Goal: Ask a question

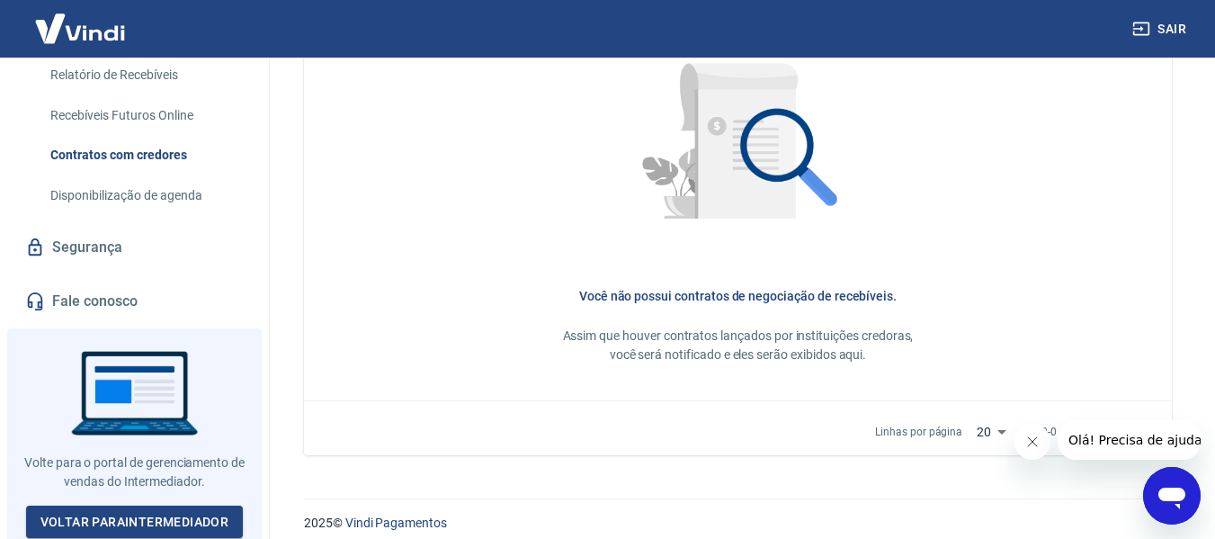
scroll to position [895, 0]
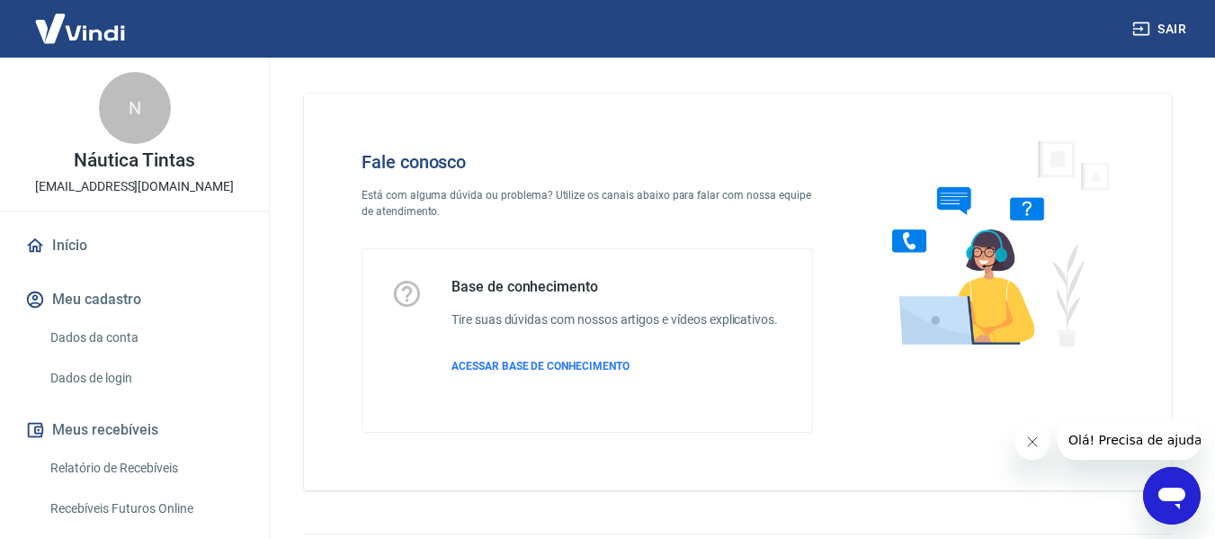
click at [430, 189] on p "Está com alguma dúvida ou problema? Utilize os canais abaixo para falar com nos…" at bounding box center [586, 203] width 451 height 32
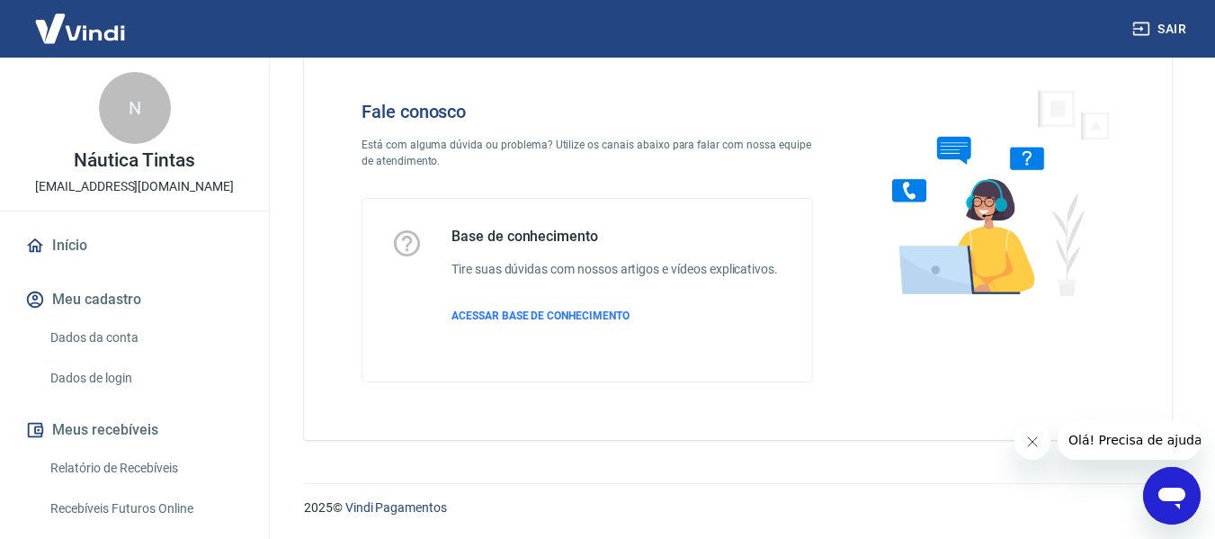
click at [1166, 487] on icon "Abrir janela de mensagens" at bounding box center [1171, 498] width 27 height 22
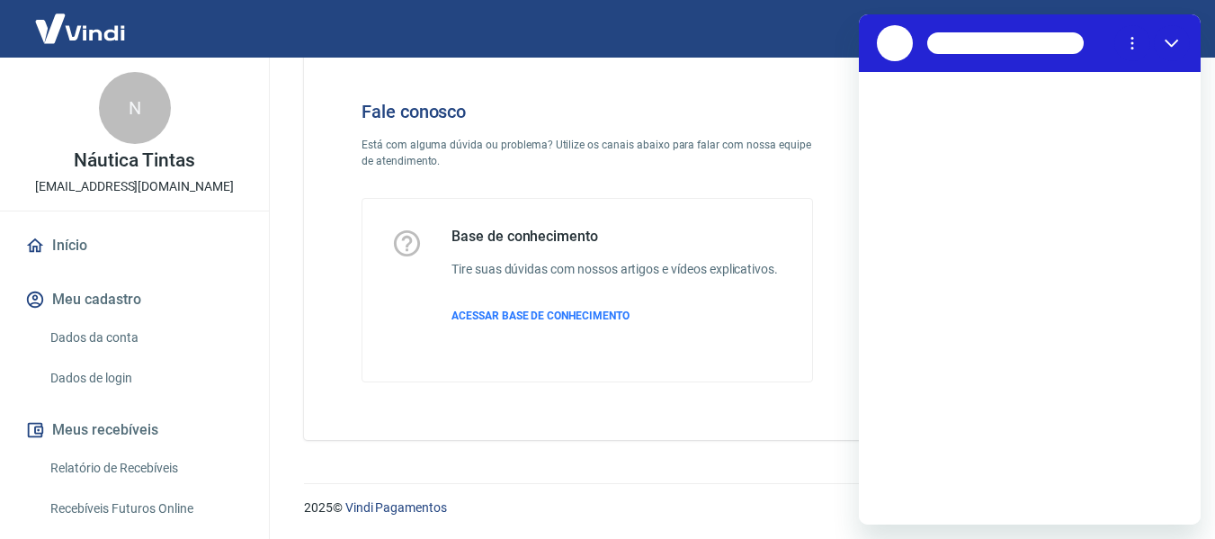
scroll to position [0, 0]
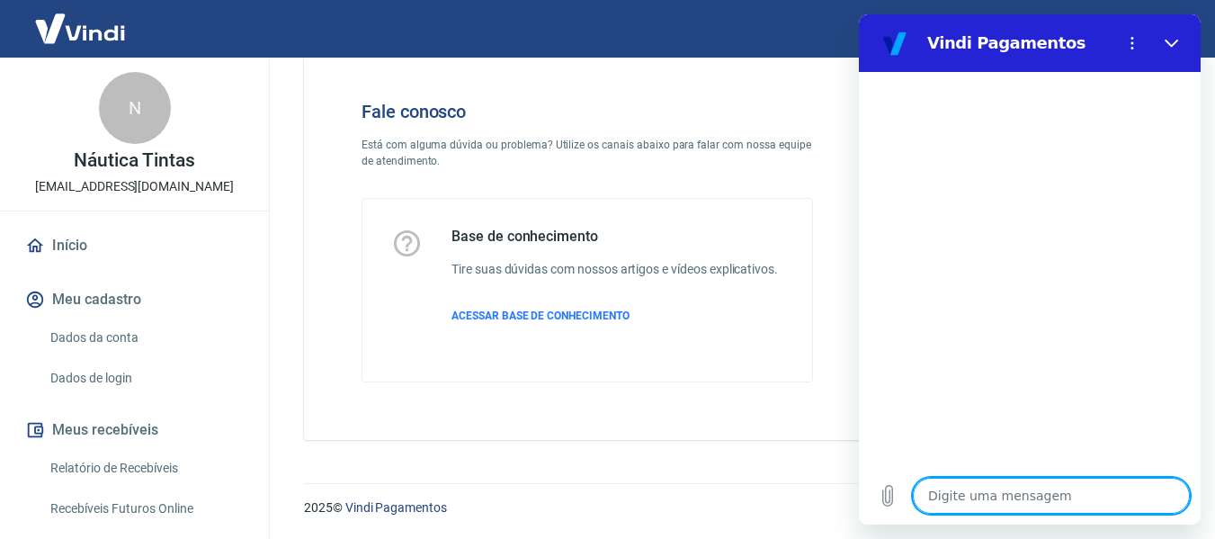
click at [1012, 495] on textarea at bounding box center [1051, 495] width 277 height 36
type textarea "e"
type textarea "x"
type textarea "er"
type textarea "x"
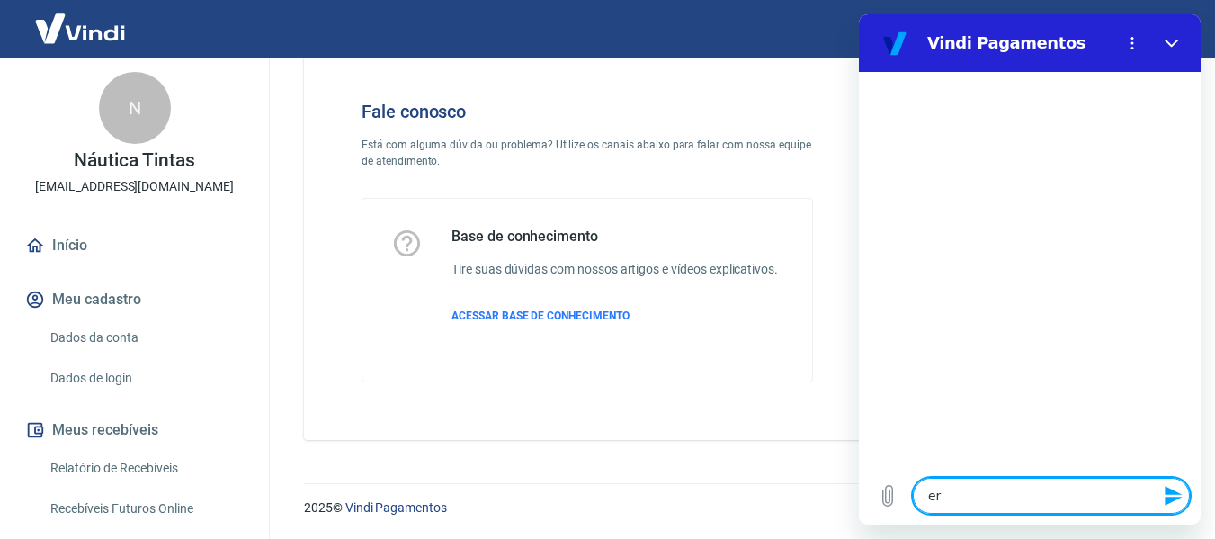
type textarea "err"
type textarea "x"
type textarea "erro"
type textarea "x"
type textarea "erro"
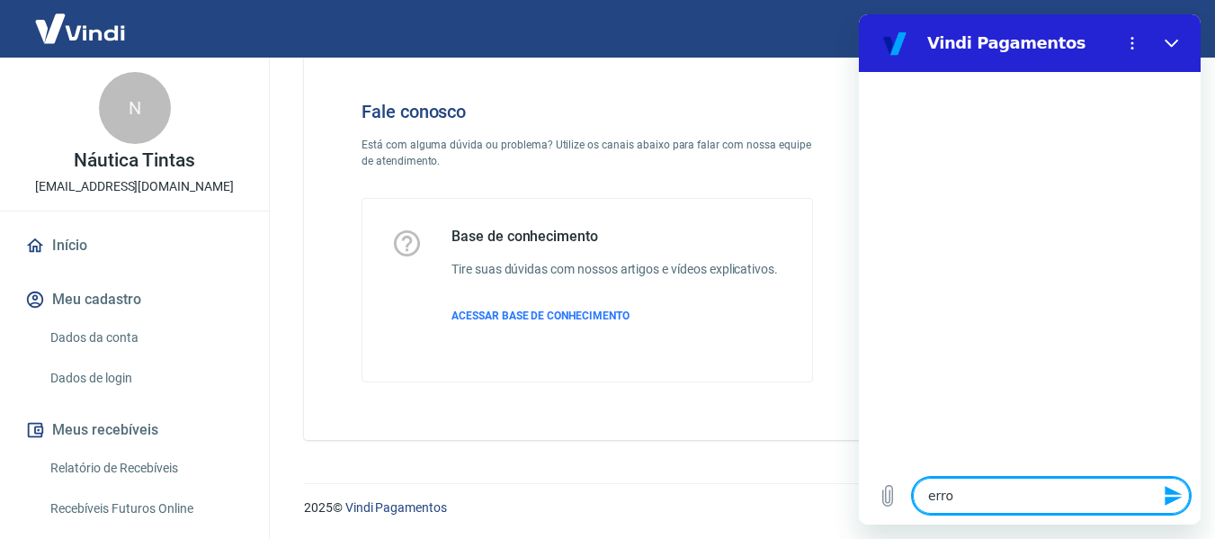
type textarea "x"
type textarea "erro d"
type textarea "x"
type textarea "erro de"
type textarea "x"
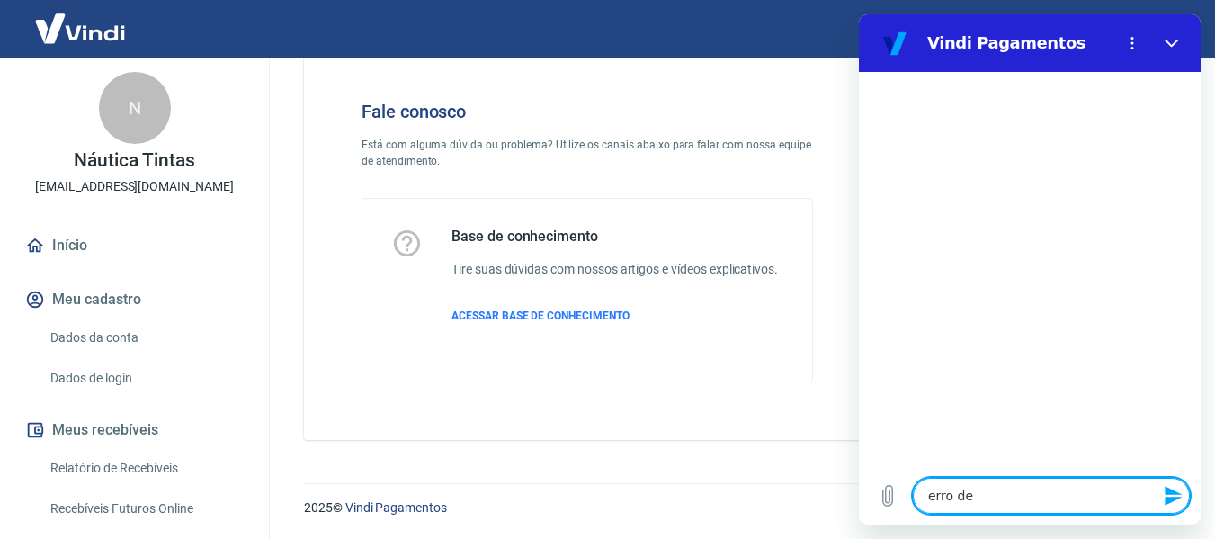
type textarea "erro de"
type textarea "x"
type textarea "erro de p"
type textarea "x"
type textarea "erro de pr"
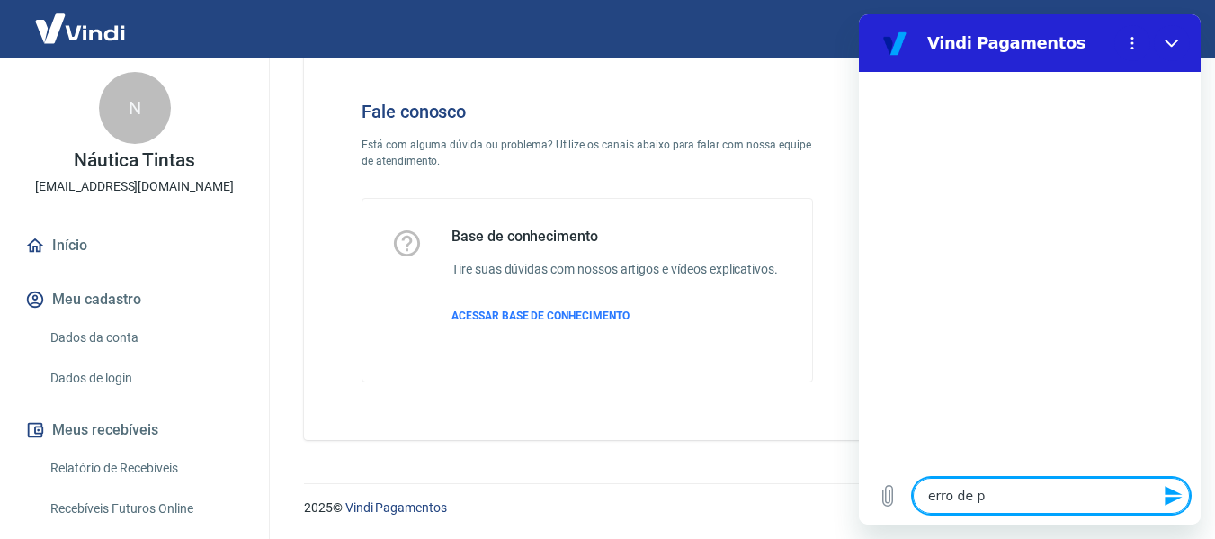
type textarea "x"
type textarea "erro de pro"
type textarea "x"
type textarea "erro de proc"
type textarea "x"
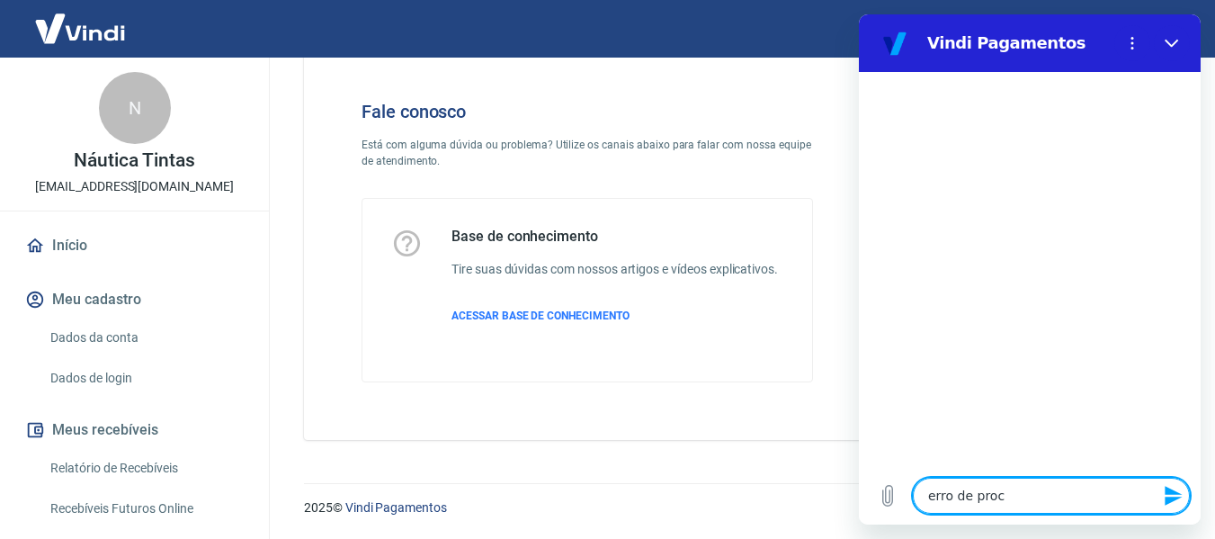
type textarea "erro de proce"
type textarea "x"
type textarea "erro de proces"
type textarea "x"
type textarea "erro de process"
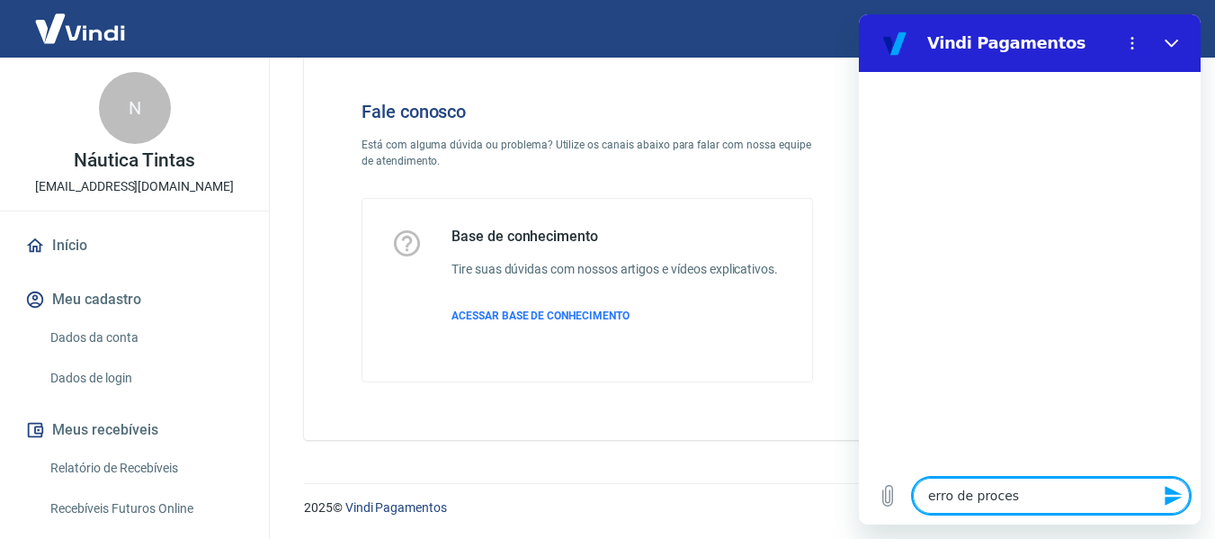
type textarea "x"
type textarea "erro de processa"
type textarea "x"
type textarea "erro de processam"
type textarea "x"
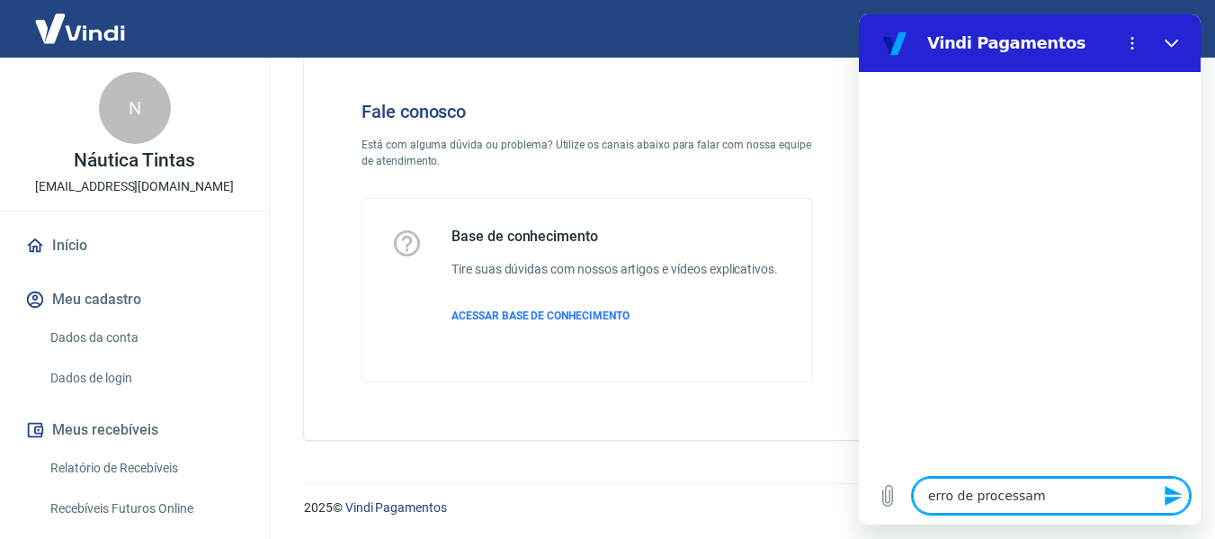
type textarea "erro de processame"
type textarea "x"
type textarea "erro de processamen"
type textarea "x"
type textarea "erro de processament"
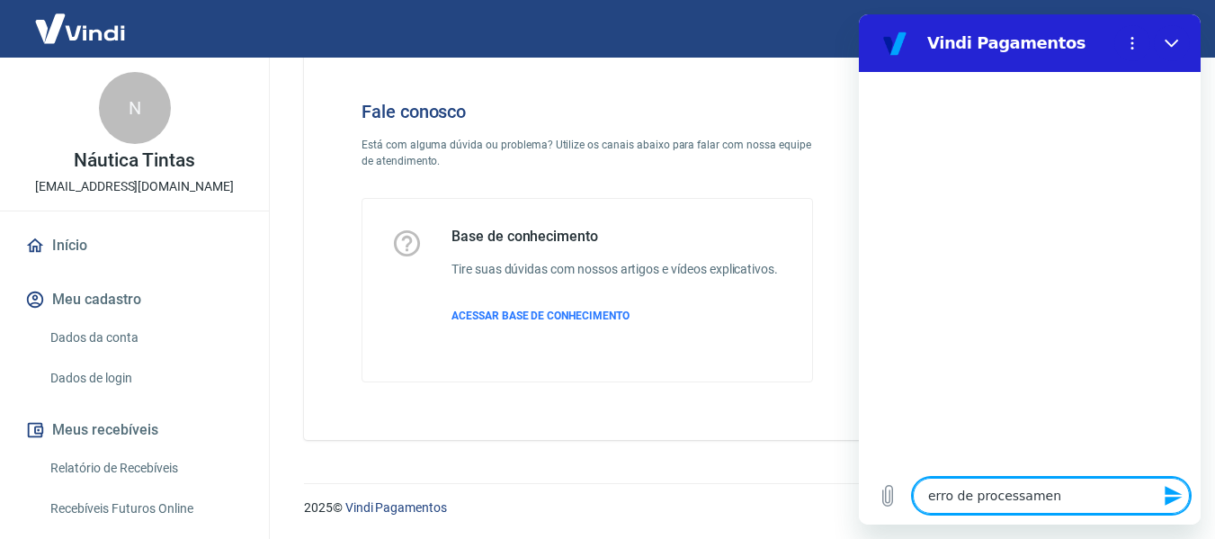
type textarea "x"
type textarea "erro de processamento"
type textarea "x"
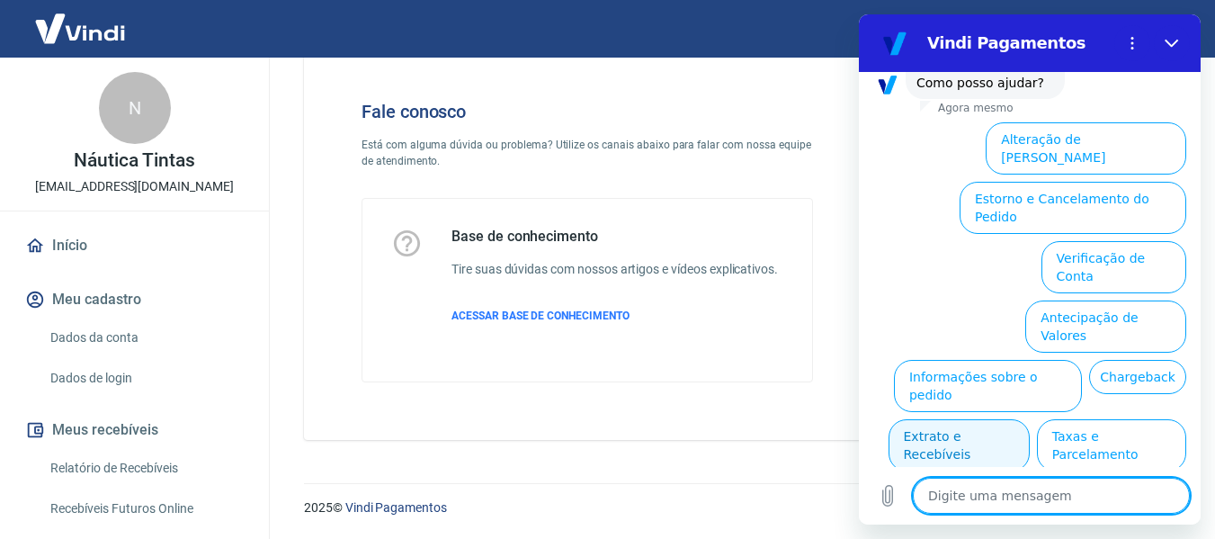
scroll to position [162, 0]
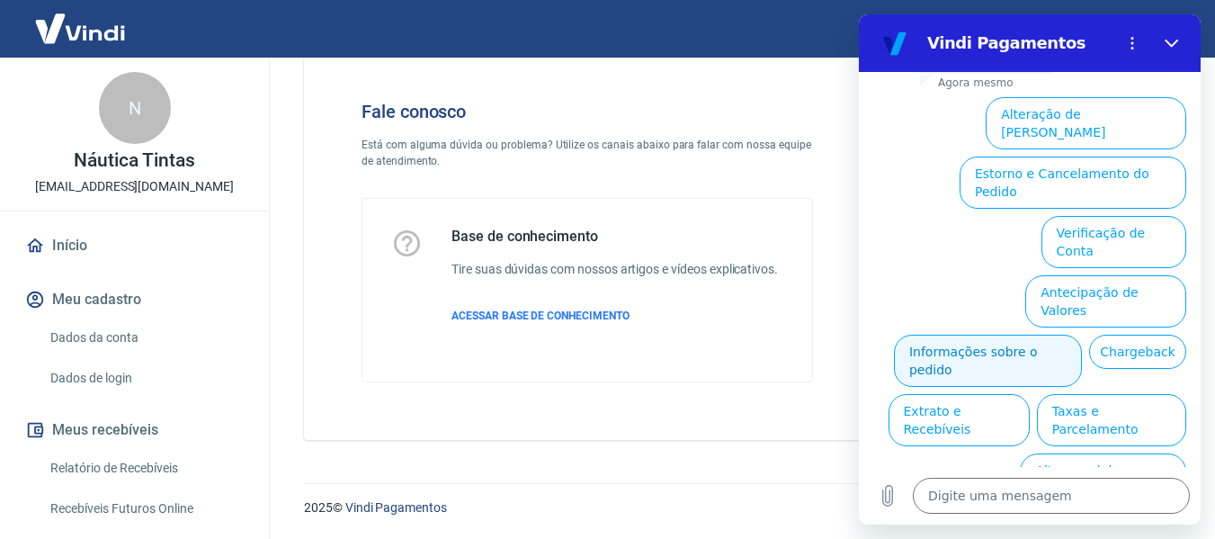
click at [1082, 335] on button "Informações sobre o pedido" at bounding box center [988, 361] width 188 height 52
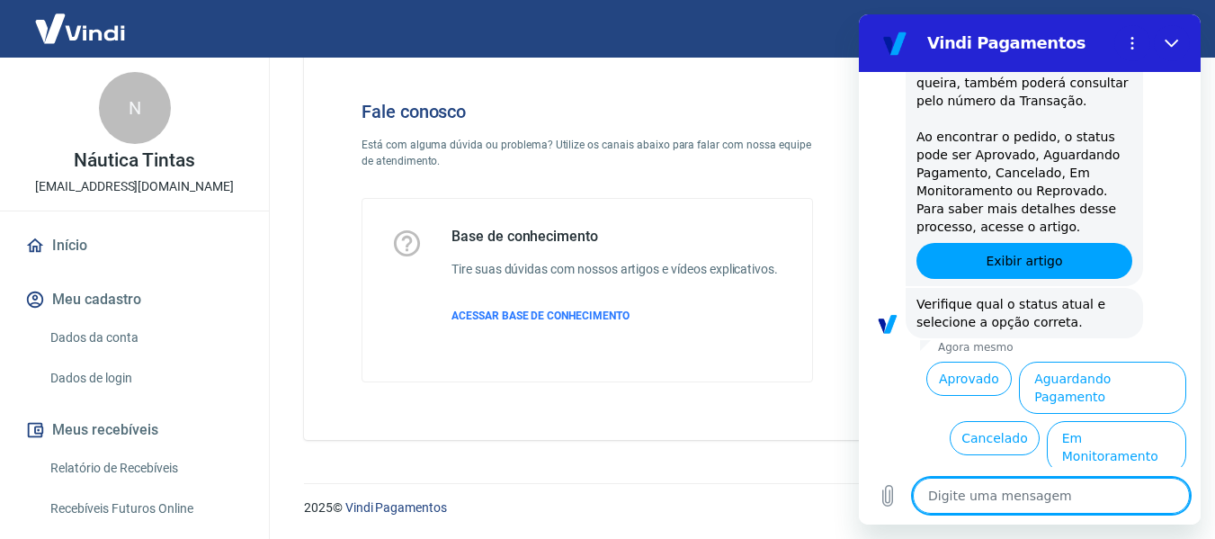
scroll to position [471, 0]
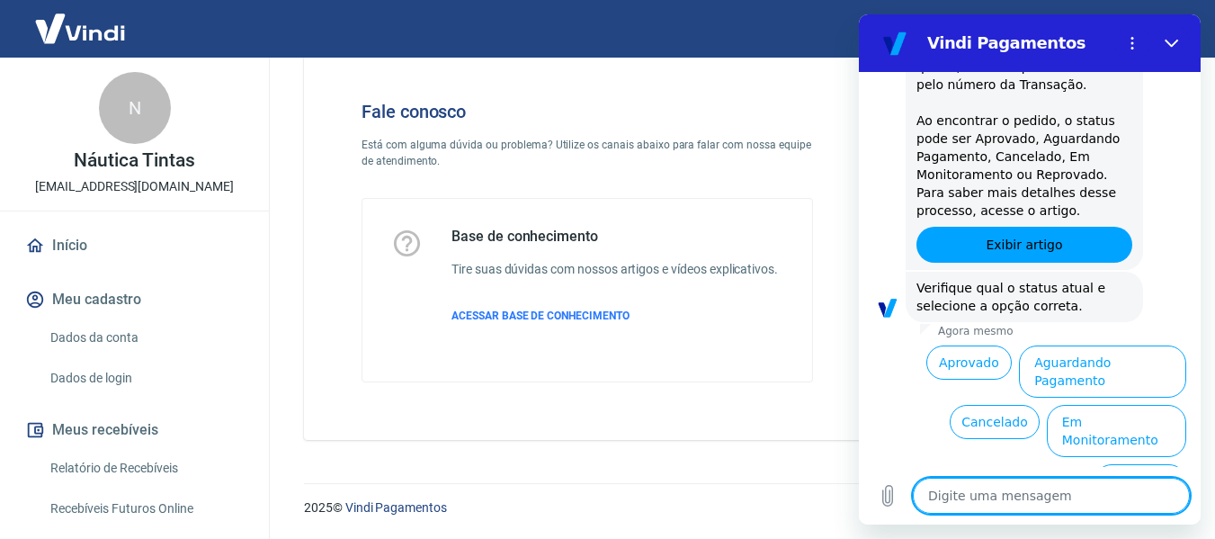
click at [1128, 495] on textarea at bounding box center [1051, 495] width 277 height 36
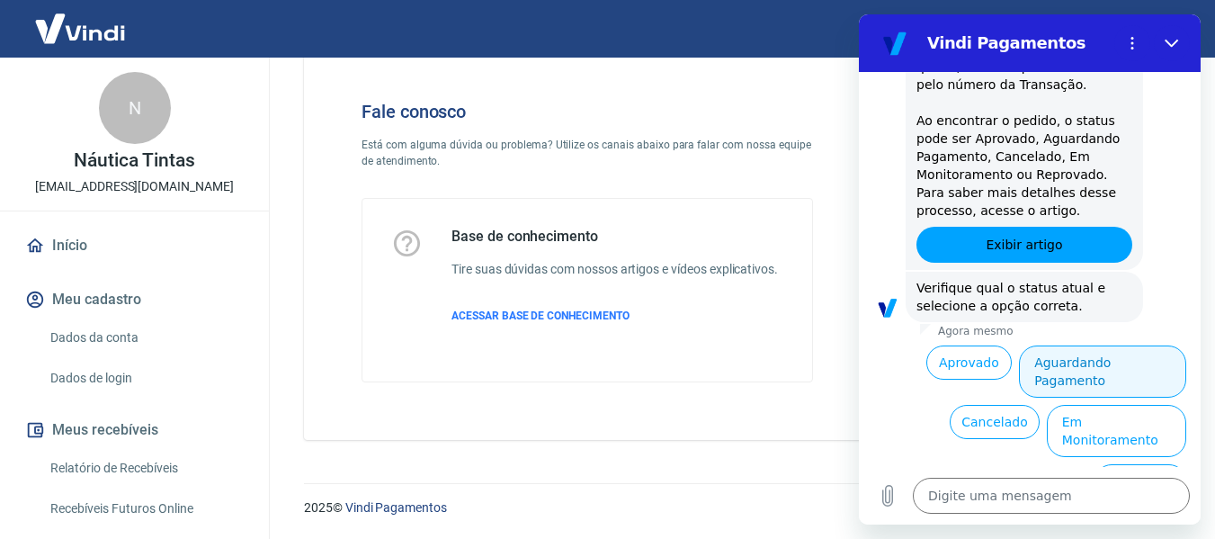
click at [1056, 366] on button "Aguardando Pagamento" at bounding box center [1102, 371] width 167 height 52
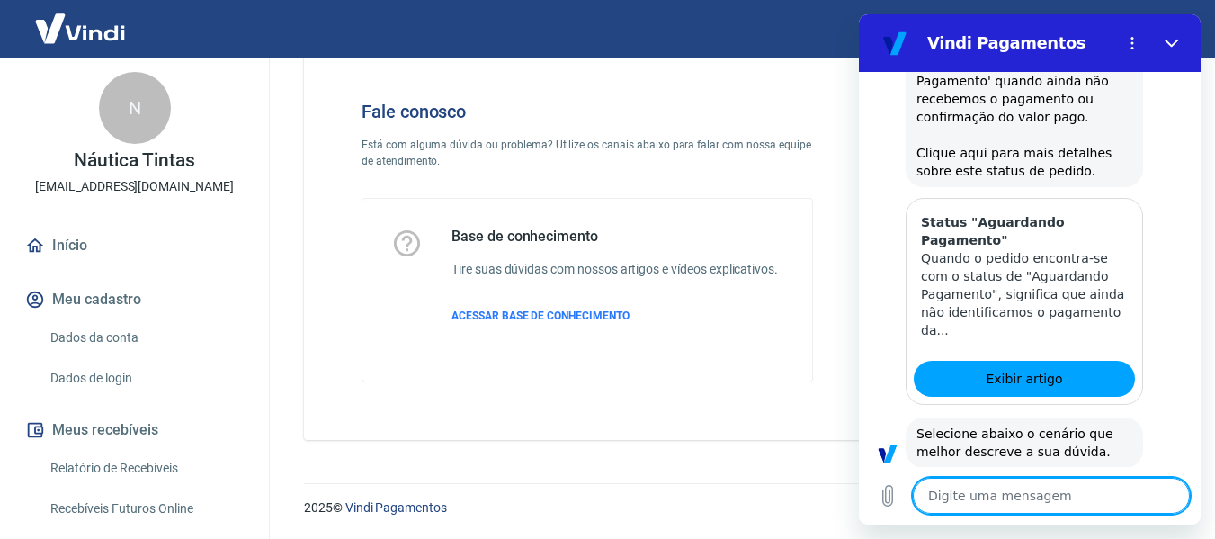
scroll to position [980, 0]
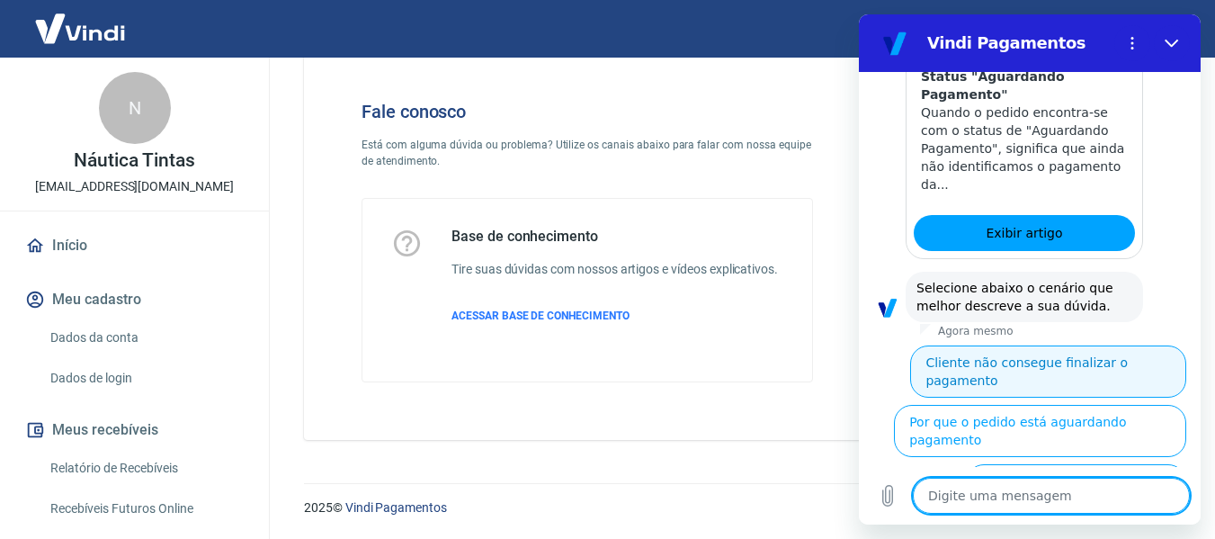
click at [991, 352] on button "Cliente não consegue finalizar o pagamento" at bounding box center [1048, 371] width 276 height 52
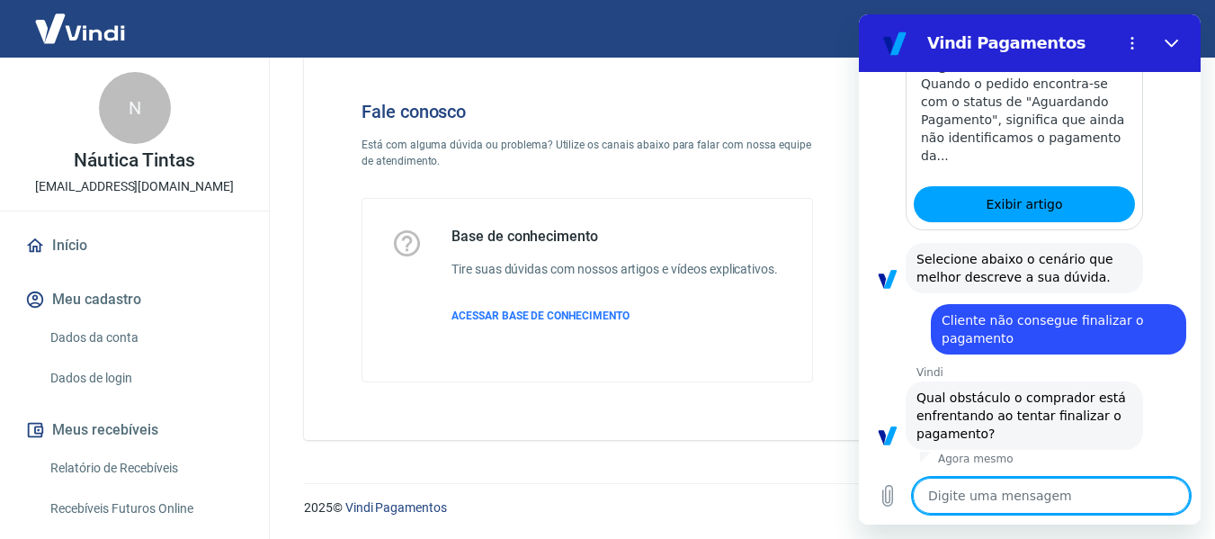
scroll to position [1113, 0]
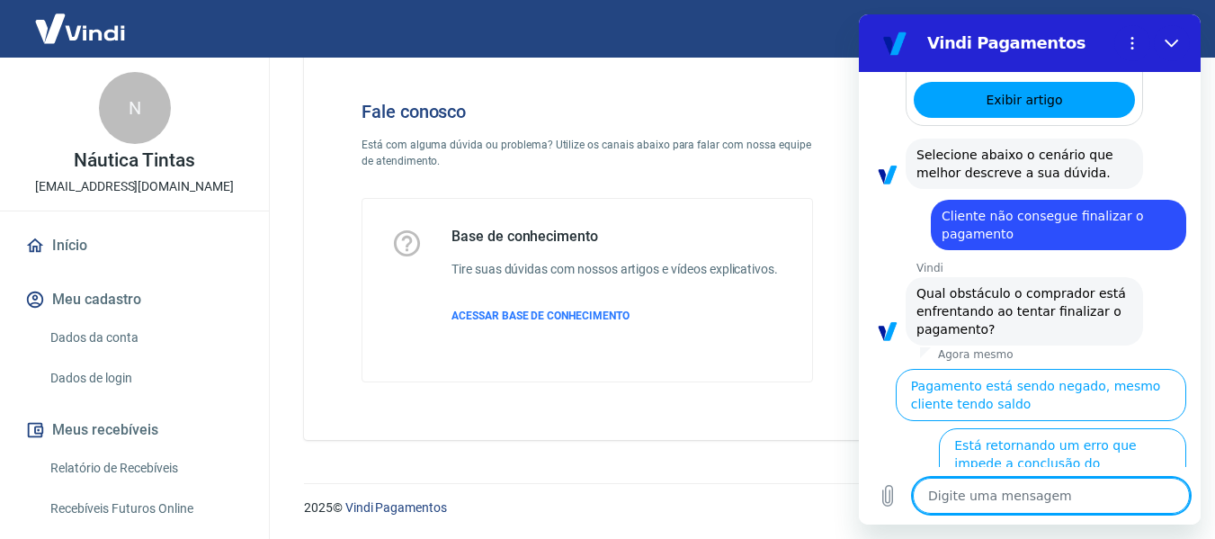
click at [1076, 485] on textarea at bounding box center [1051, 495] width 277 height 36
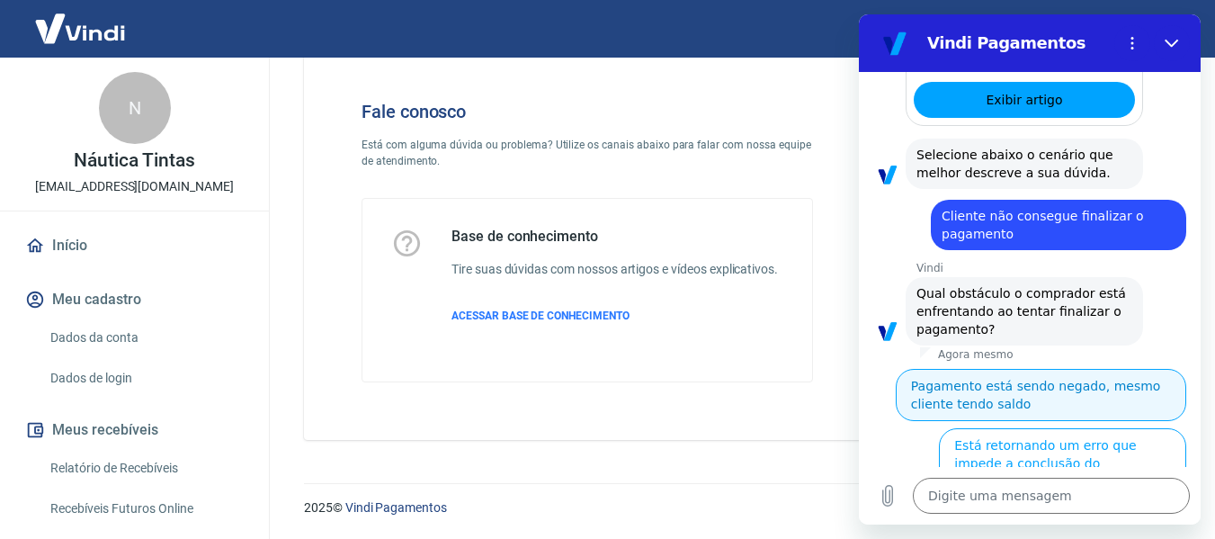
click at [1049, 388] on button "Pagamento está sendo negado, mesmo cliente tendo saldo" at bounding box center [1041, 395] width 290 height 52
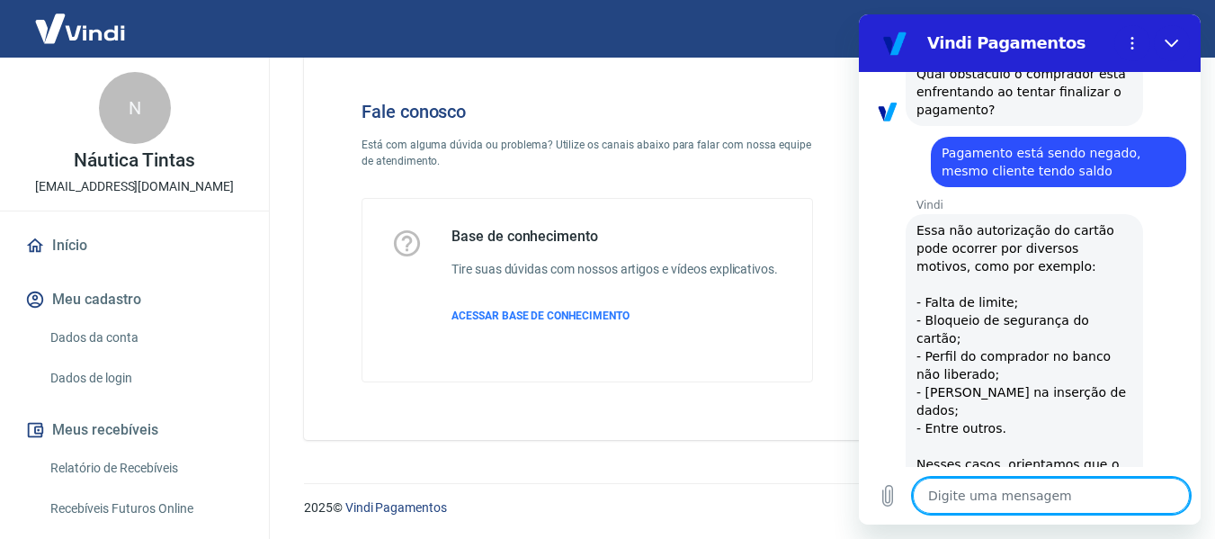
scroll to position [1311, 0]
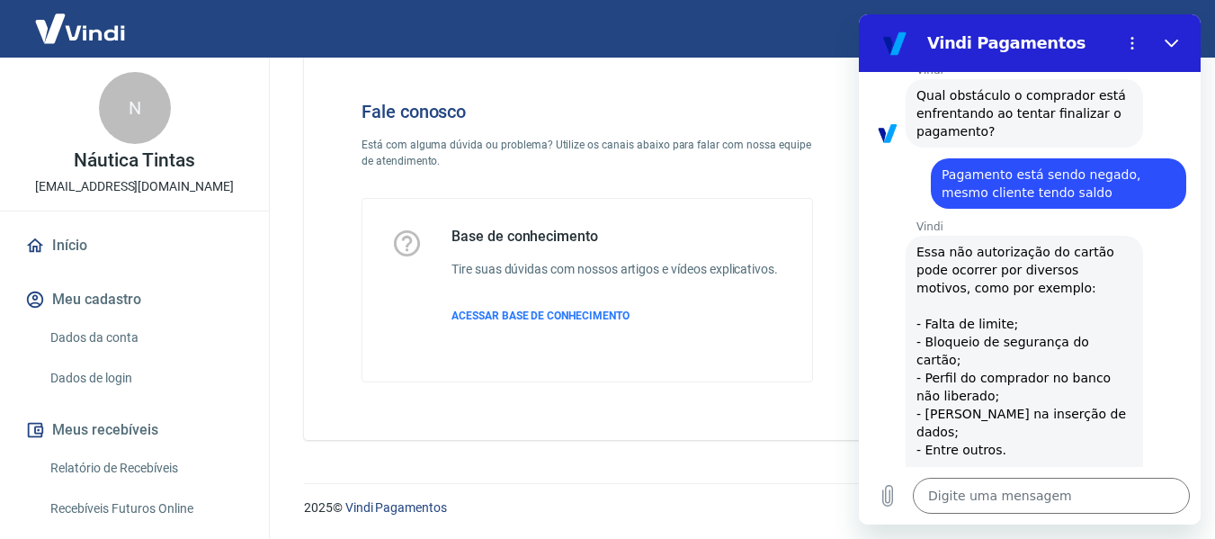
drag, startPoint x: 967, startPoint y: 342, endPoint x: 990, endPoint y: 366, distance: 33.7
click at [990, 366] on span "Essa não autorização do cartão pode ocorrer por diversos motivos, como por exem…" at bounding box center [1024, 459] width 216 height 432
click at [991, 366] on span "Essa não autorização do cartão pode ocorrer por diversos motivos, como por exem…" at bounding box center [1024, 459] width 216 height 432
drag, startPoint x: 959, startPoint y: 377, endPoint x: 1072, endPoint y: 377, distance: 113.3
click at [1072, 377] on span "Essa não autorização do cartão pode ocorrer por diversos motivos, como por exem…" at bounding box center [1024, 459] width 216 height 432
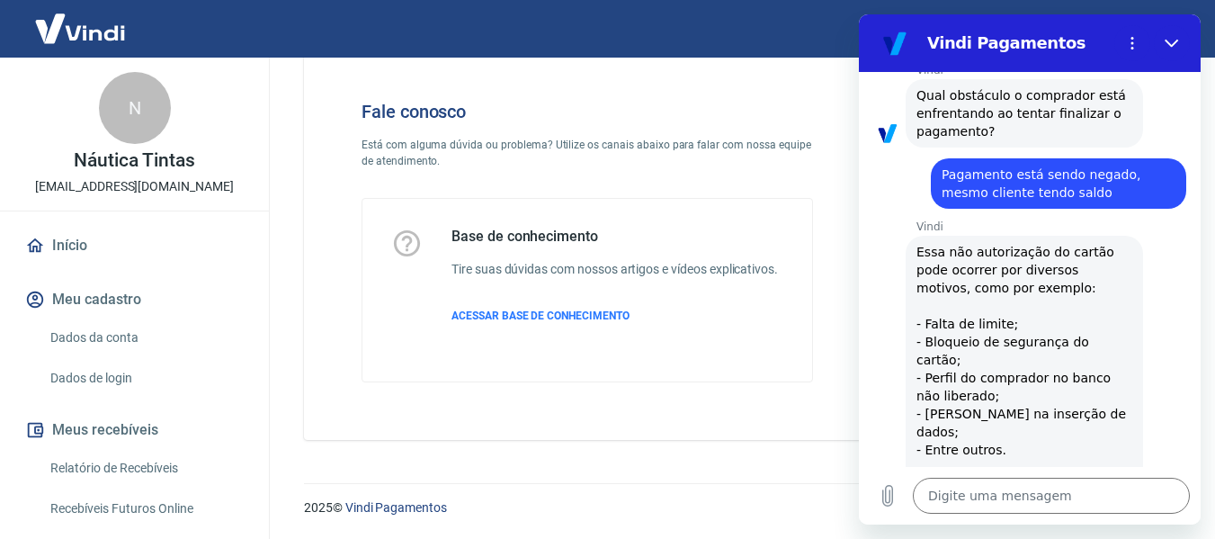
click at [1007, 399] on span "Essa não autorização do cartão pode ocorrer por diversos motivos, como por exem…" at bounding box center [1024, 459] width 216 height 432
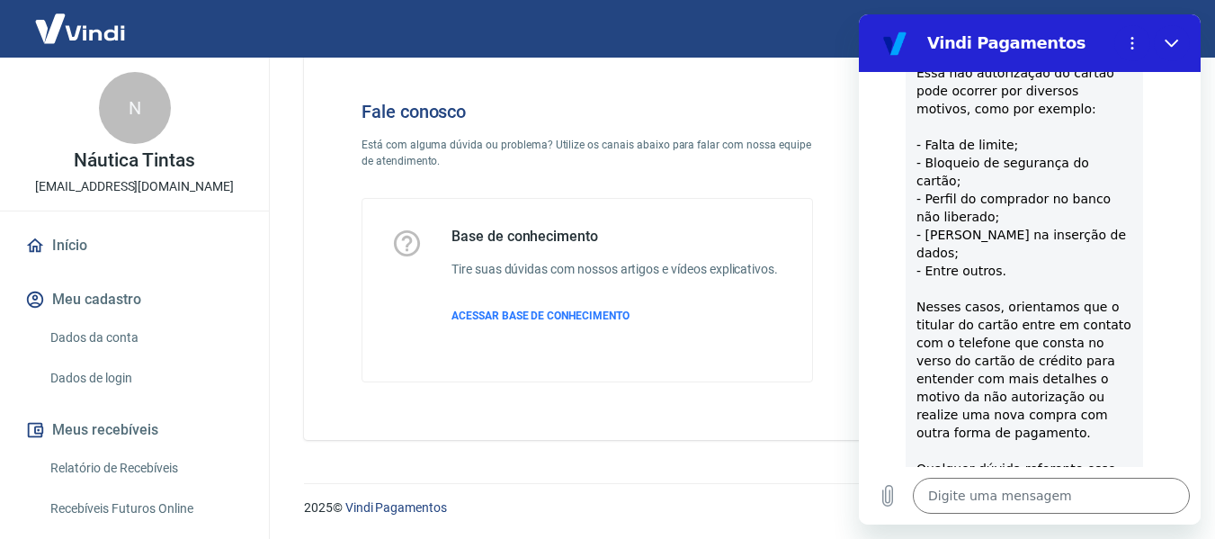
scroll to position [1491, 0]
drag, startPoint x: 921, startPoint y: 252, endPoint x: 1107, endPoint y: 383, distance: 227.8
click at [1107, 383] on span "Essa não autorização do cartão pode ocorrer por diversos motivos, como por exem…" at bounding box center [1024, 279] width 216 height 432
click at [1106, 378] on span "Essa não autorização do cartão pode ocorrer por diversos motivos, como por exem…" at bounding box center [1024, 279] width 216 height 432
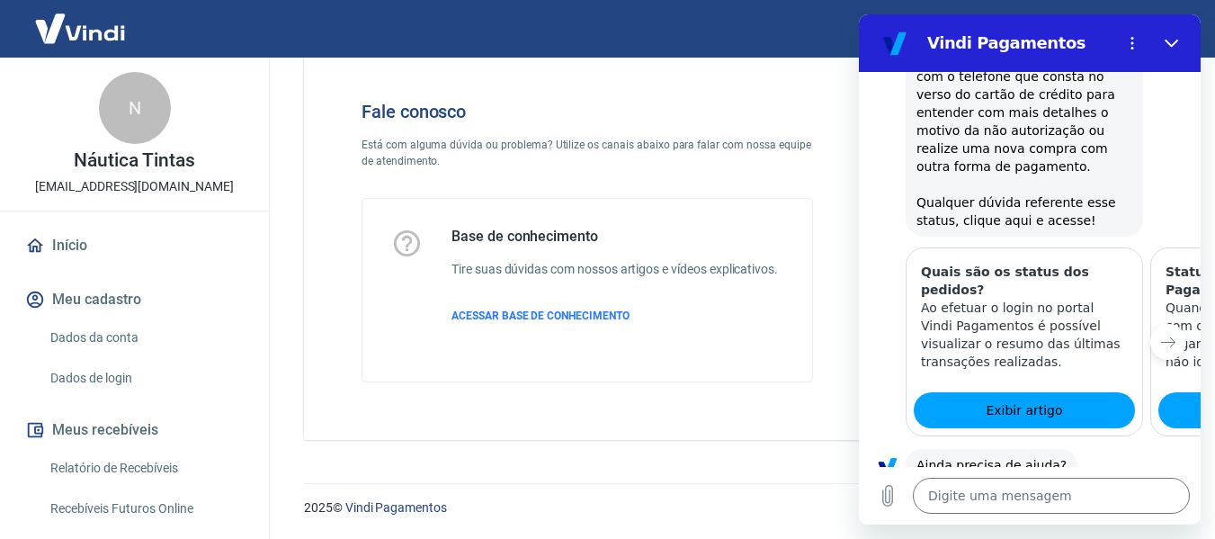
scroll to position [1761, 0]
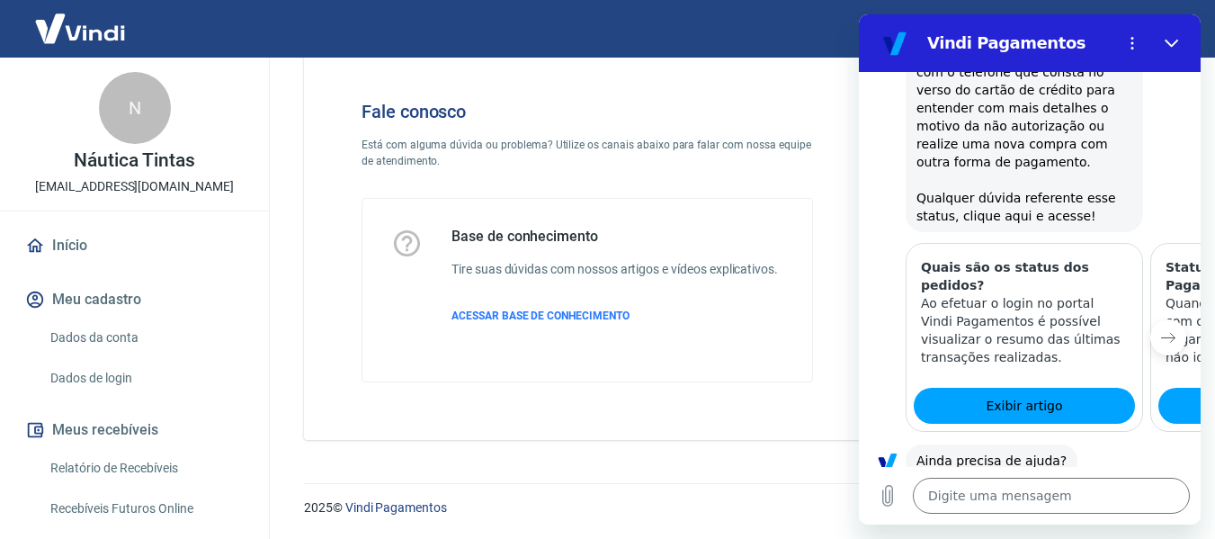
click at [1152, 319] on button "Próximo item" at bounding box center [1168, 337] width 36 height 36
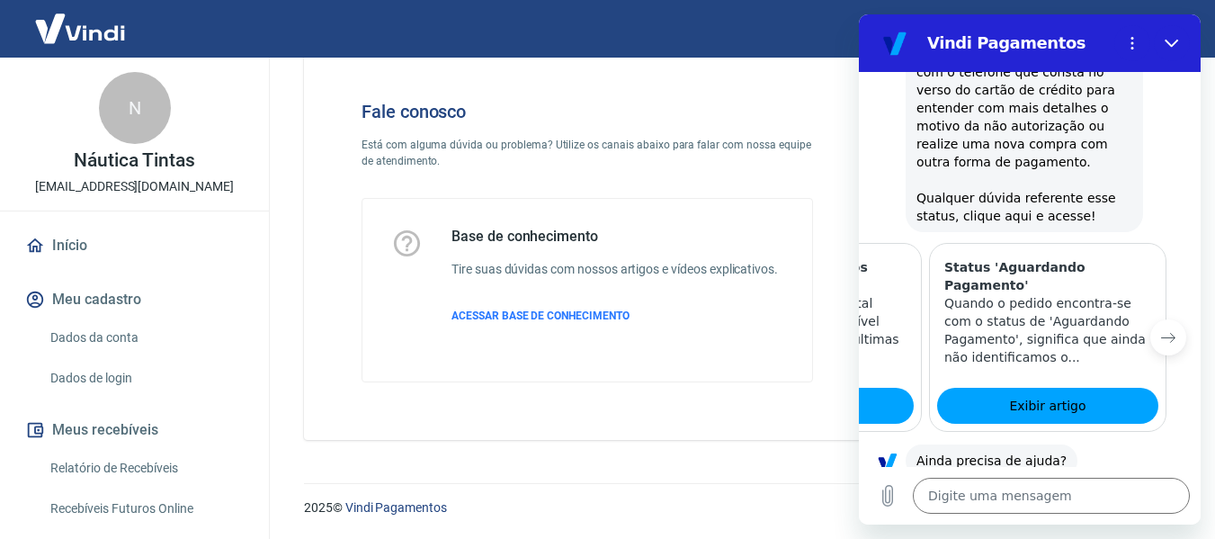
scroll to position [0, 222]
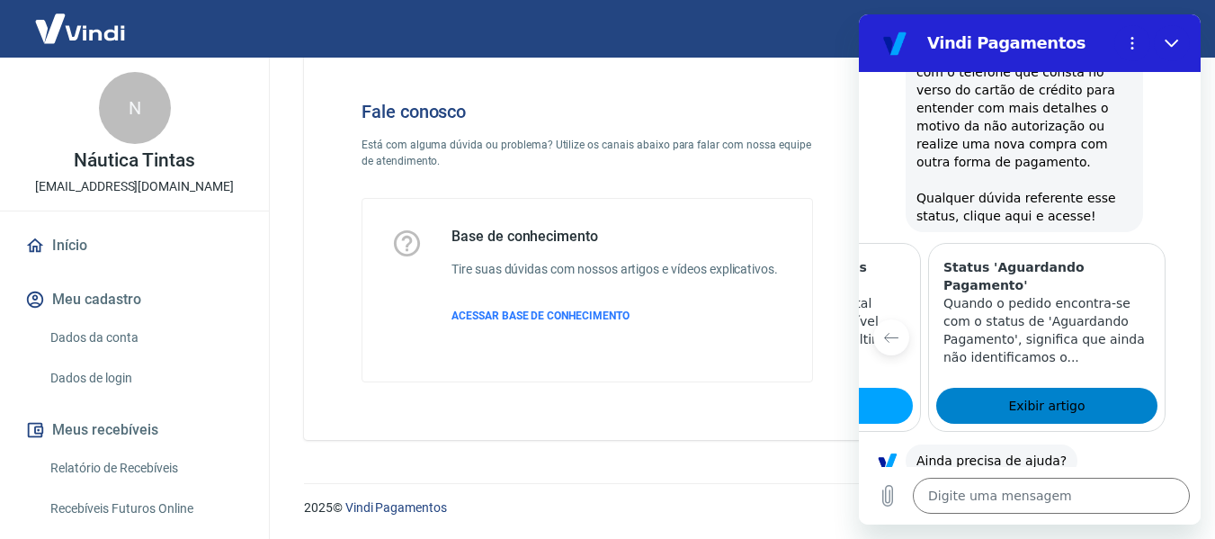
click at [1008, 395] on span "Exibir artigo" at bounding box center [1046, 406] width 76 height 22
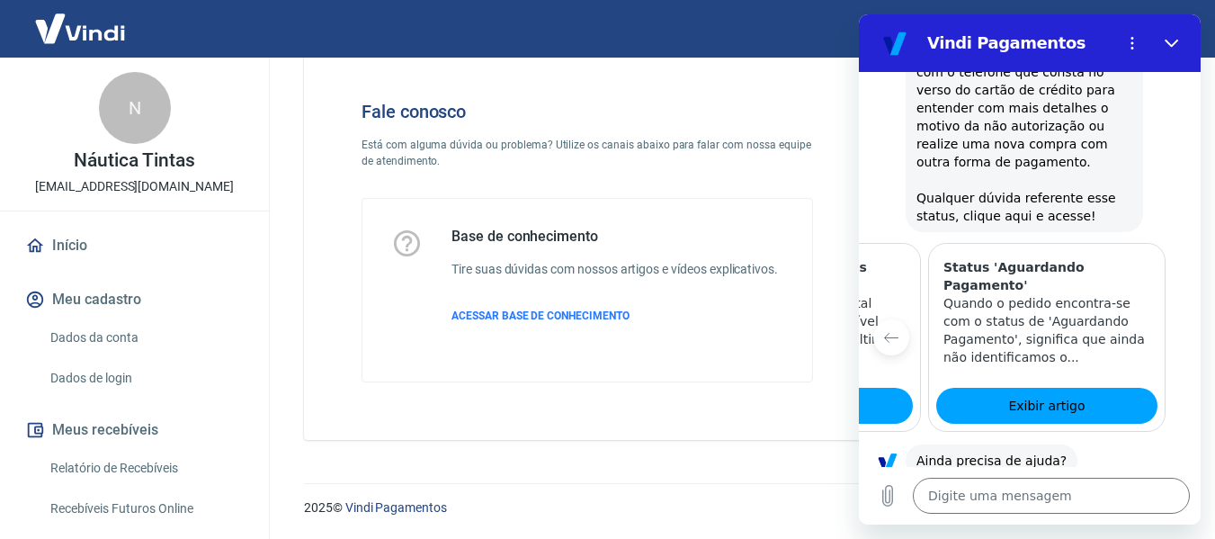
click at [1063, 294] on p "Quando o pedido encontra-se com o status de 'Aguardando Pagamento', significa q…" at bounding box center [1046, 330] width 207 height 72
click at [1033, 294] on p "Quando o pedido encontra-se com o status de 'Aguardando Pagamento', significa q…" at bounding box center [1046, 330] width 207 height 72
click at [1131, 500] on button "Não" at bounding box center [1158, 517] width 55 height 34
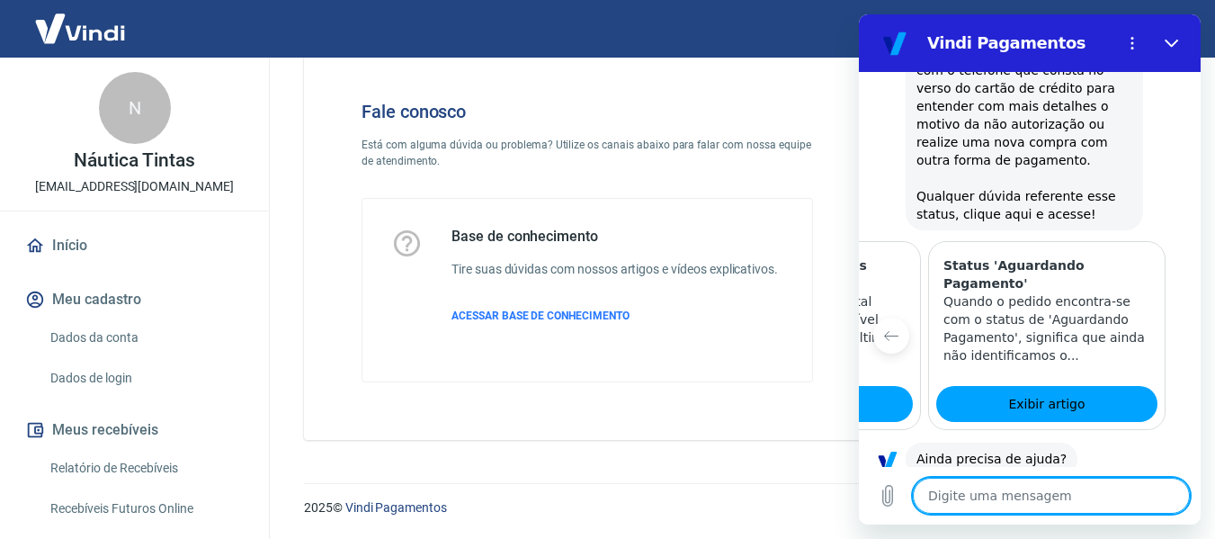
click at [1075, 492] on textarea at bounding box center [1051, 495] width 277 height 36
type textarea "x"
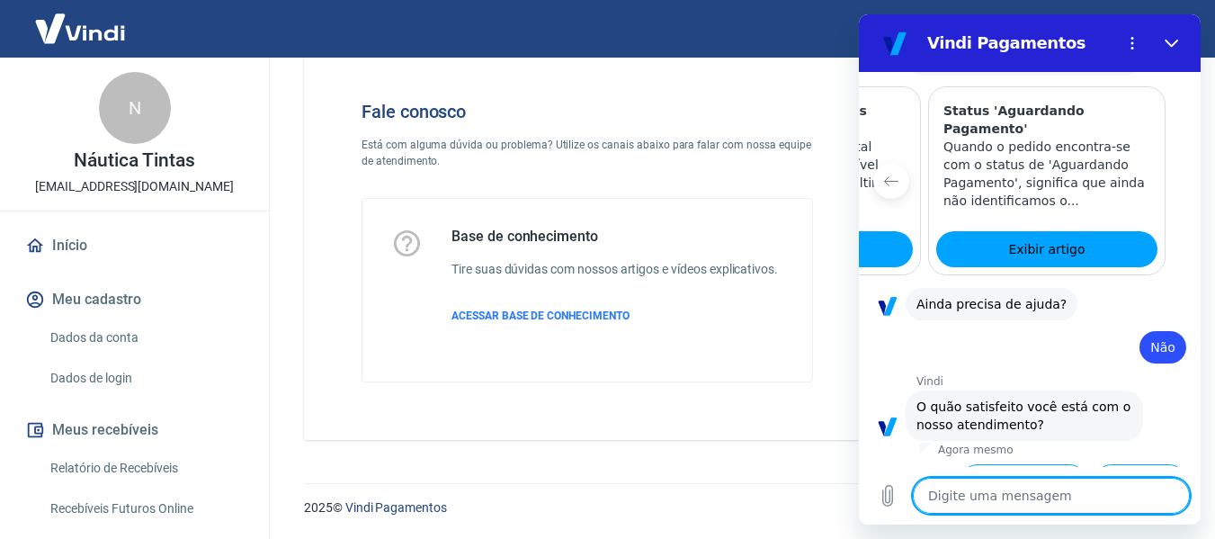
scroll to position [1923, 0]
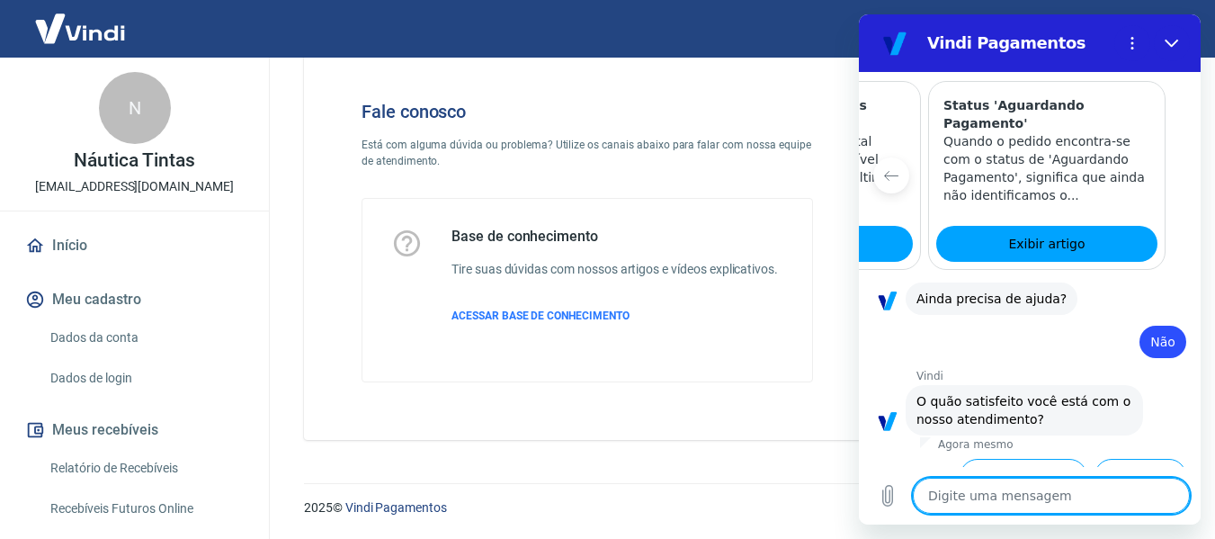
click at [1012, 495] on textarea at bounding box center [1051, 495] width 277 height 36
type textarea "c"
type textarea "x"
type textarea "cl"
type textarea "x"
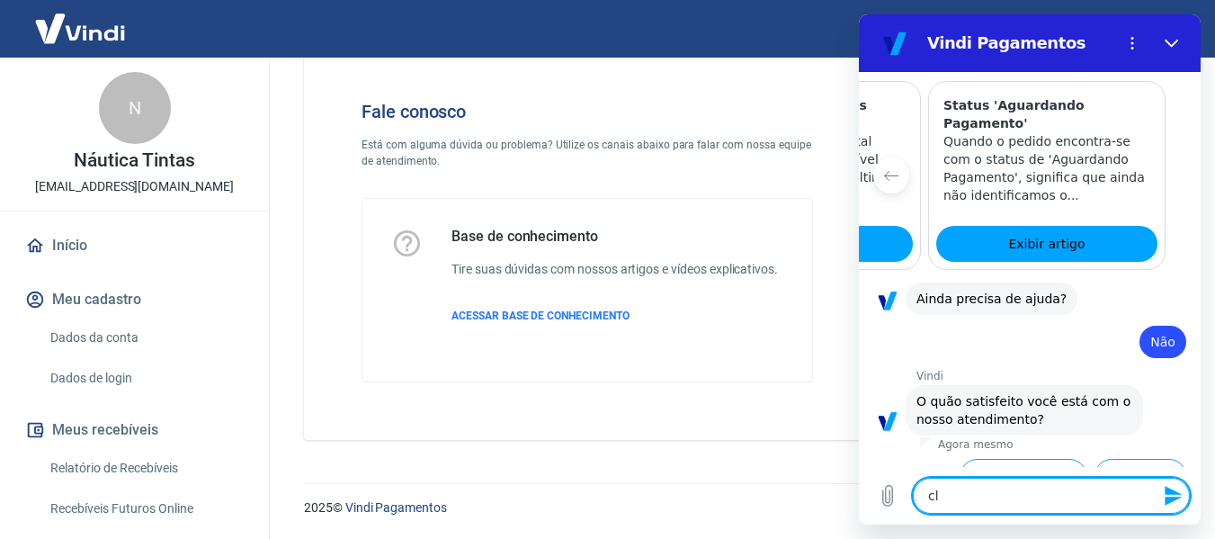
type textarea "cli"
type textarea "x"
type textarea "clie"
type textarea "x"
type textarea "clien"
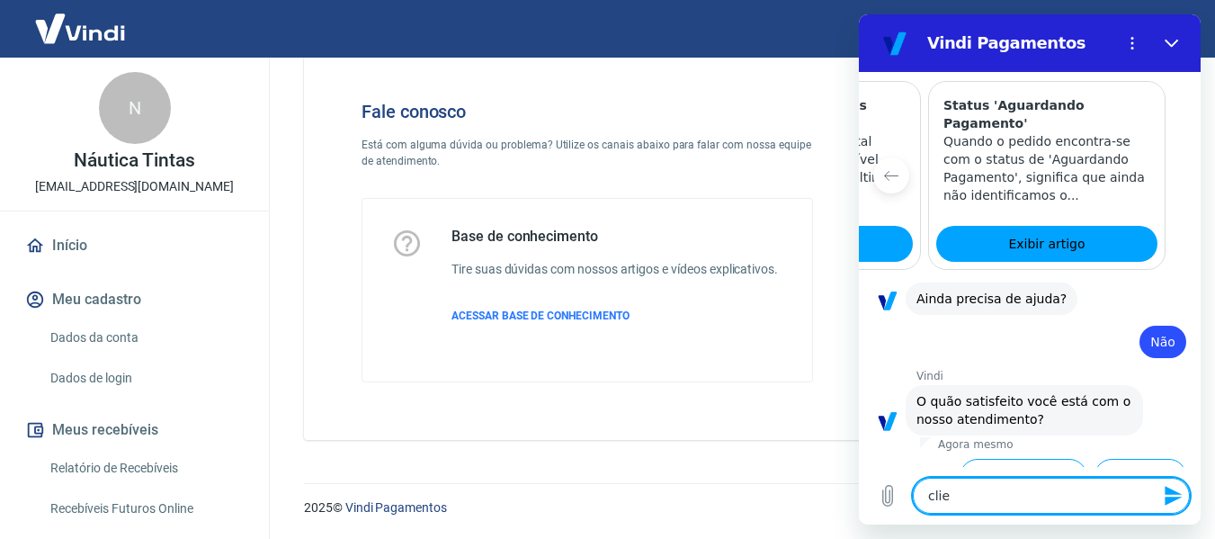
type textarea "x"
type textarea "cliene"
type textarea "x"
type textarea "cliene"
type textarea "x"
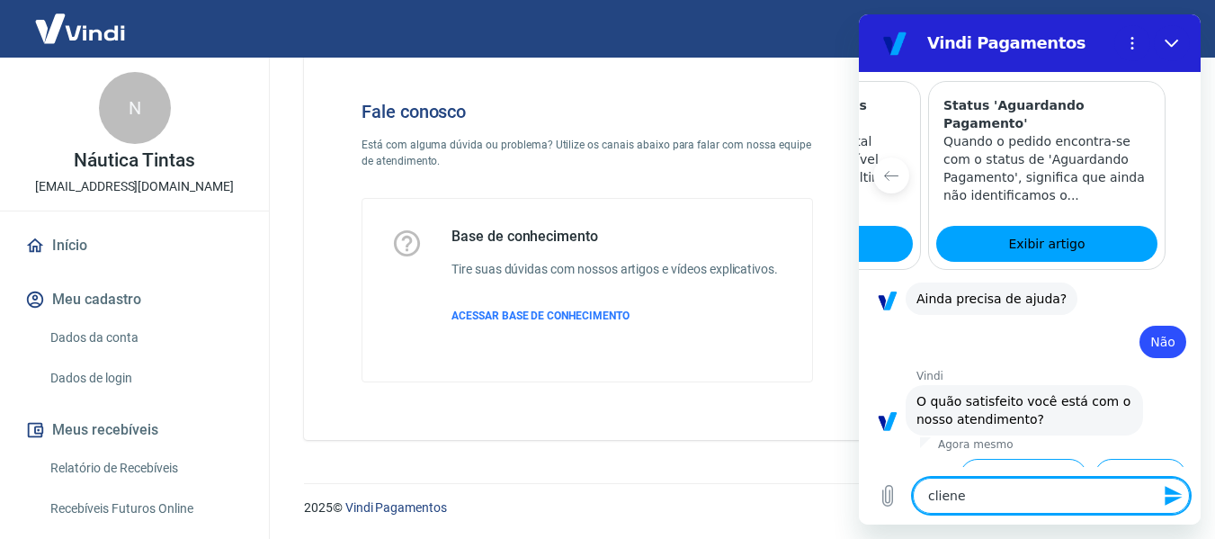
type textarea "cliene"
type textarea "x"
type textarea "clien"
type textarea "x"
type textarea "client"
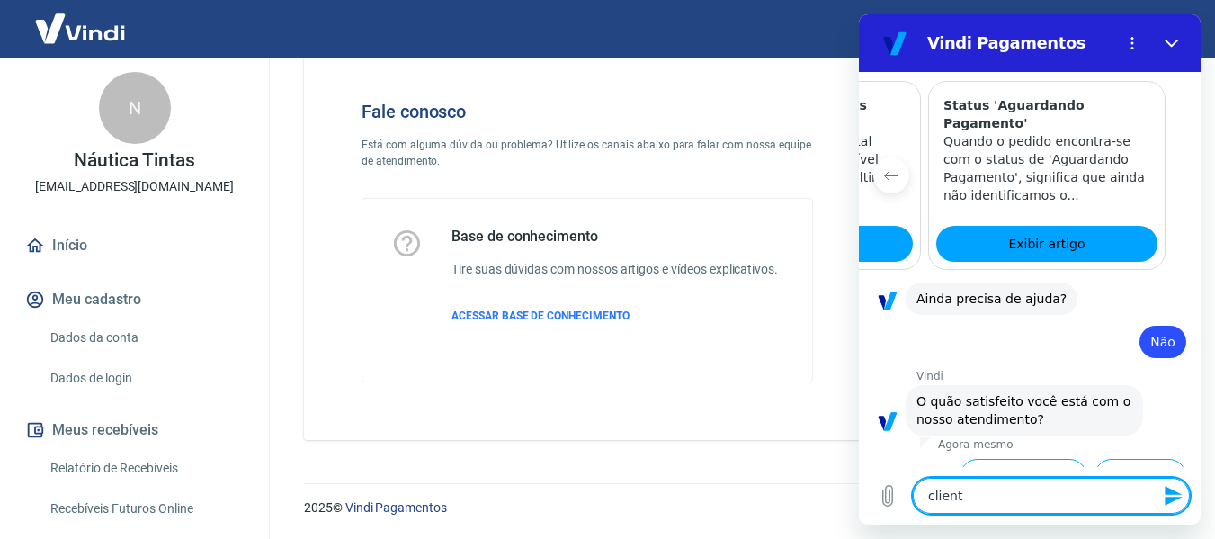
type textarea "x"
type textarea "cliente"
type textarea "x"
type textarea "cliente"
type textarea "x"
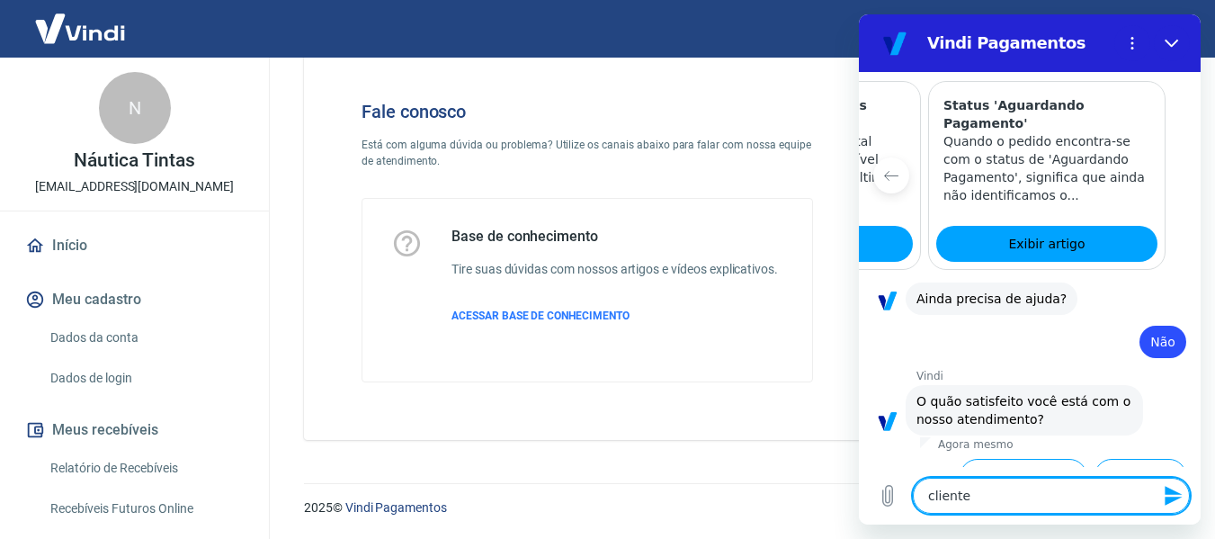
type textarea "cliente c"
type textarea "x"
type textarea "cliente co"
type textarea "x"
type textarea "cliente c"
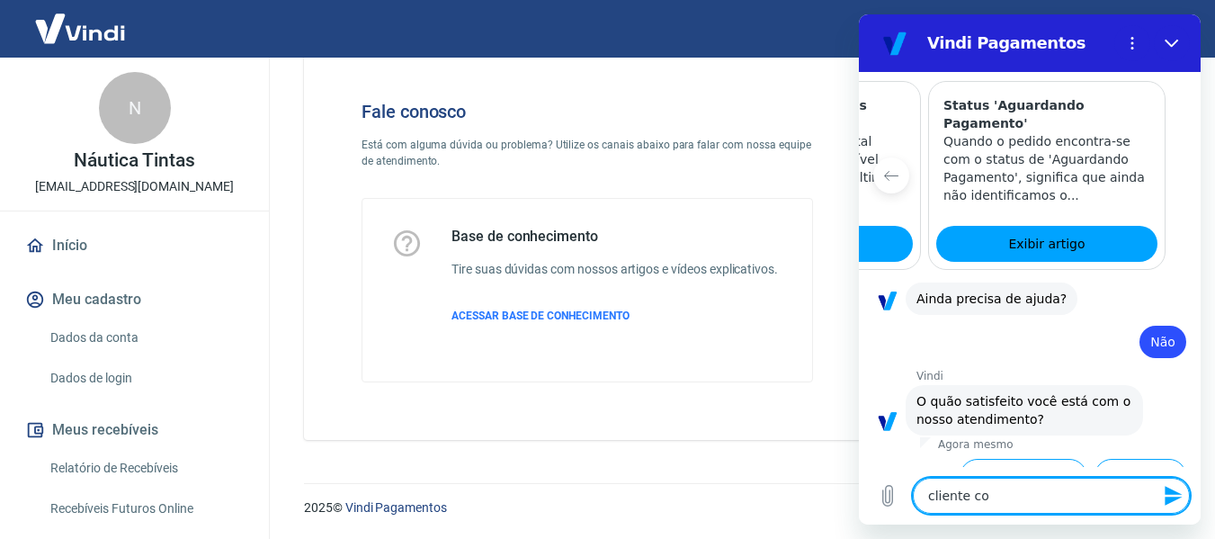
type textarea "x"
type textarea "cliente"
type textarea "x"
type textarea "cliente d"
type textarea "x"
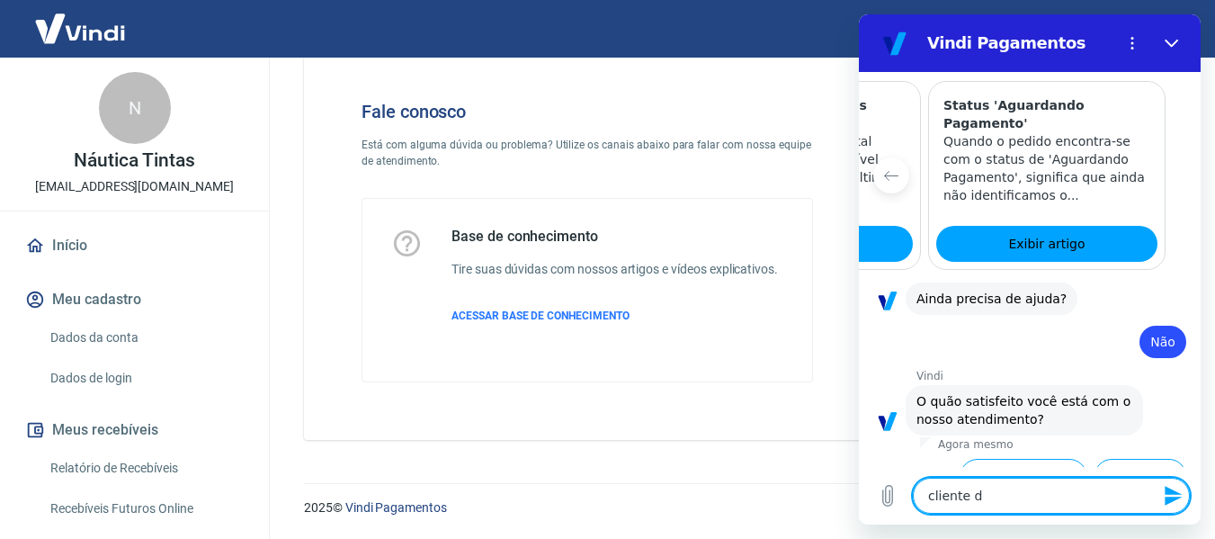
type textarea "cliente di"
type textarea "x"
type textarea "cliente diz"
type textarea "x"
type textarea "cliente diz"
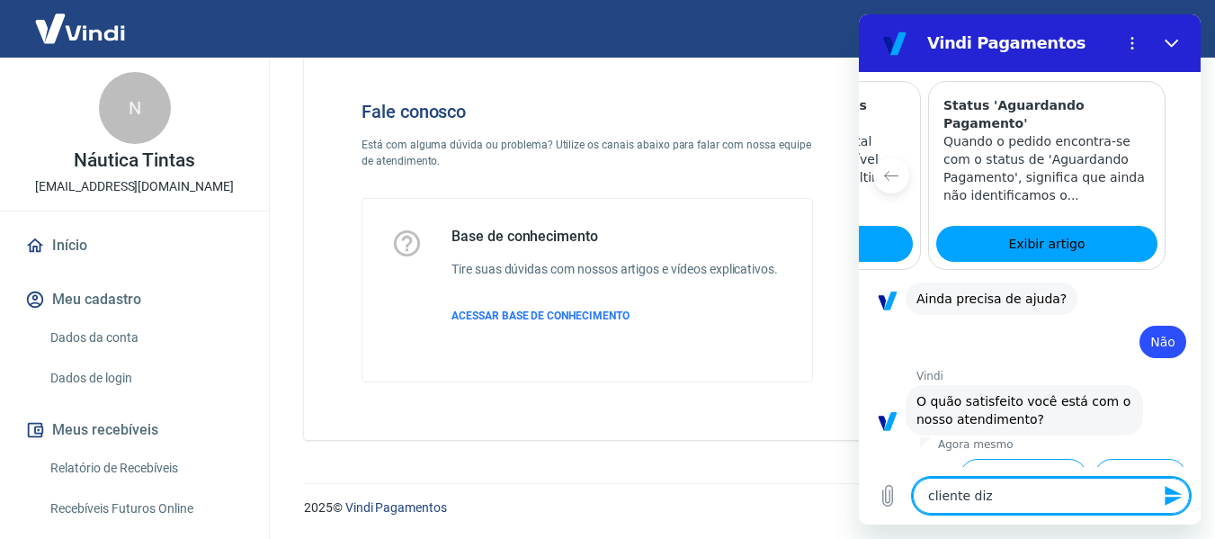
type textarea "x"
type textarea "cliente diz q"
type textarea "x"
type textarea "cliente diz qu"
type textarea "x"
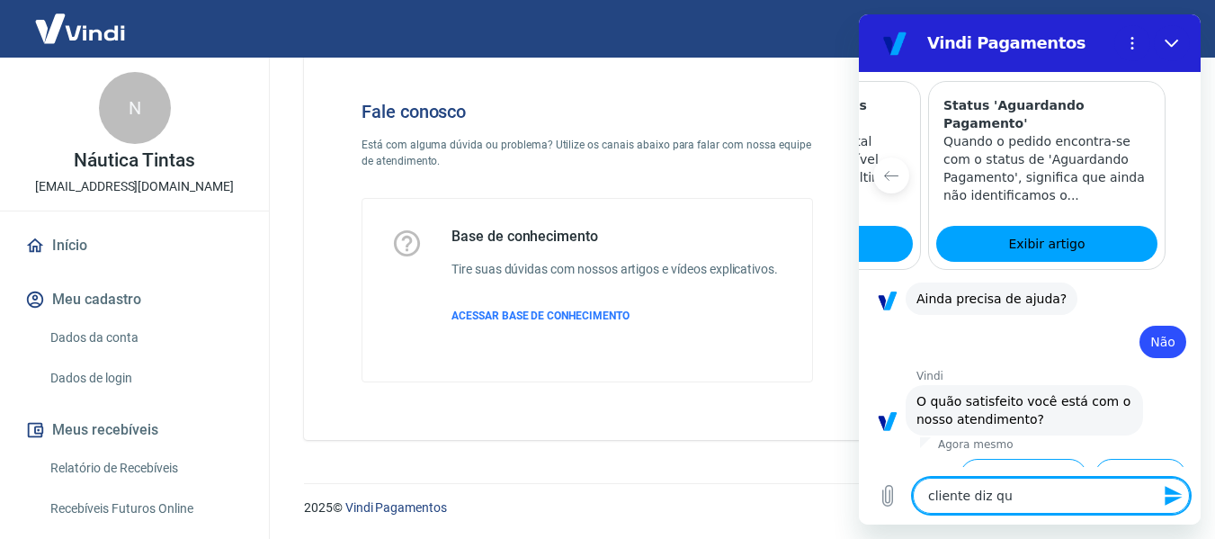
type textarea "cliente diz que"
type textarea "x"
type textarea "cliente diz que"
type textarea "x"
type textarea "cliente diz que d"
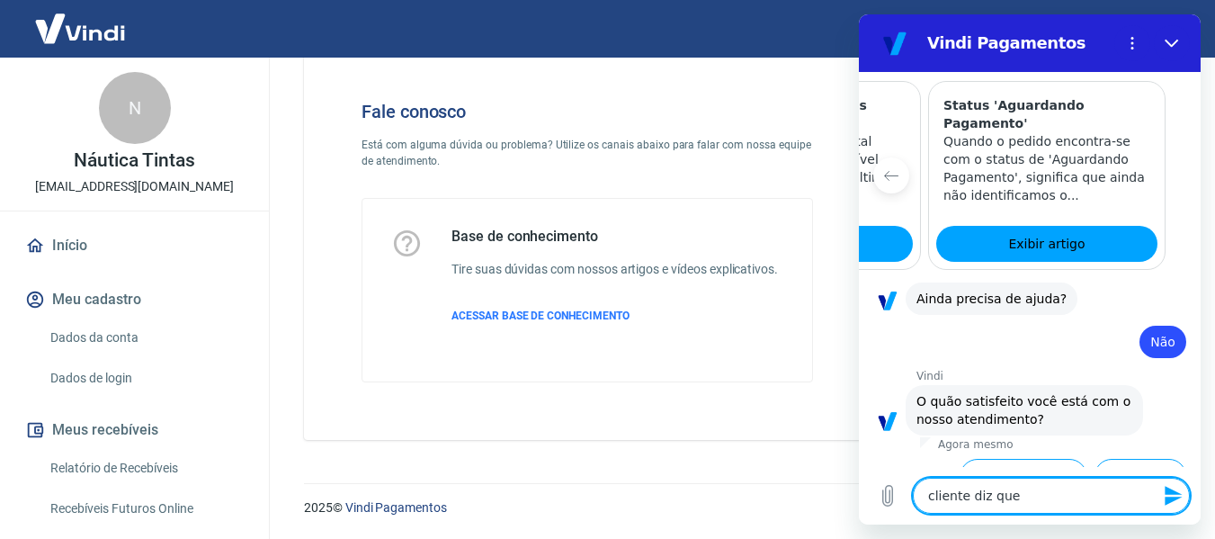
type textarea "x"
type textarea "cliente diz que de"
type textarea "x"
type textarea "cliente diz que deu"
type textarea "x"
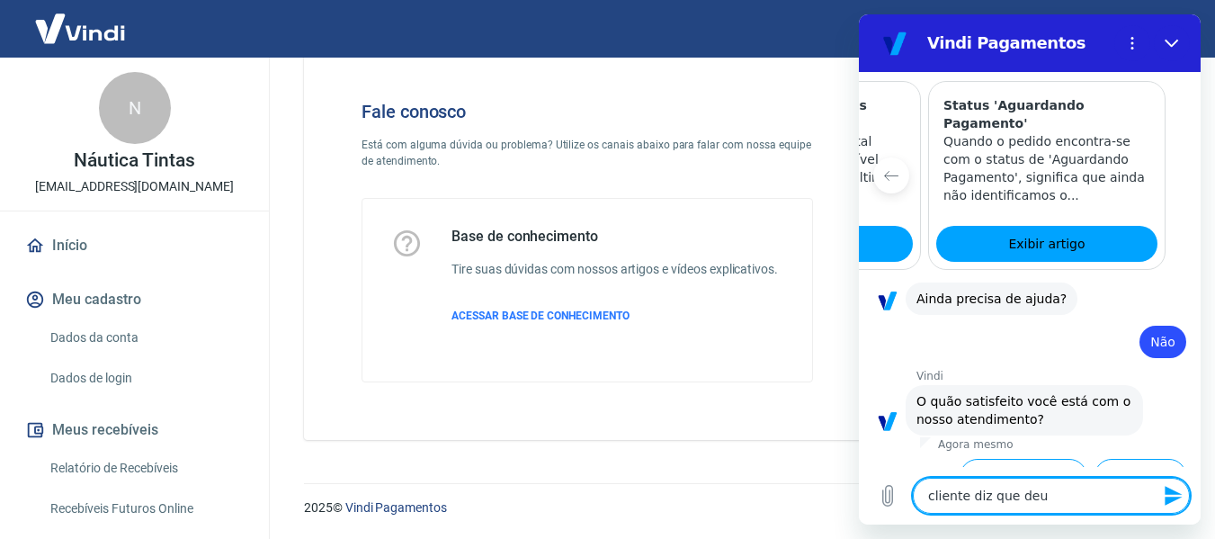
type textarea "cliente diz que deu"
type textarea "x"
type textarea "cliente diz que deu e"
type textarea "x"
type textarea "cliente diz que deu er"
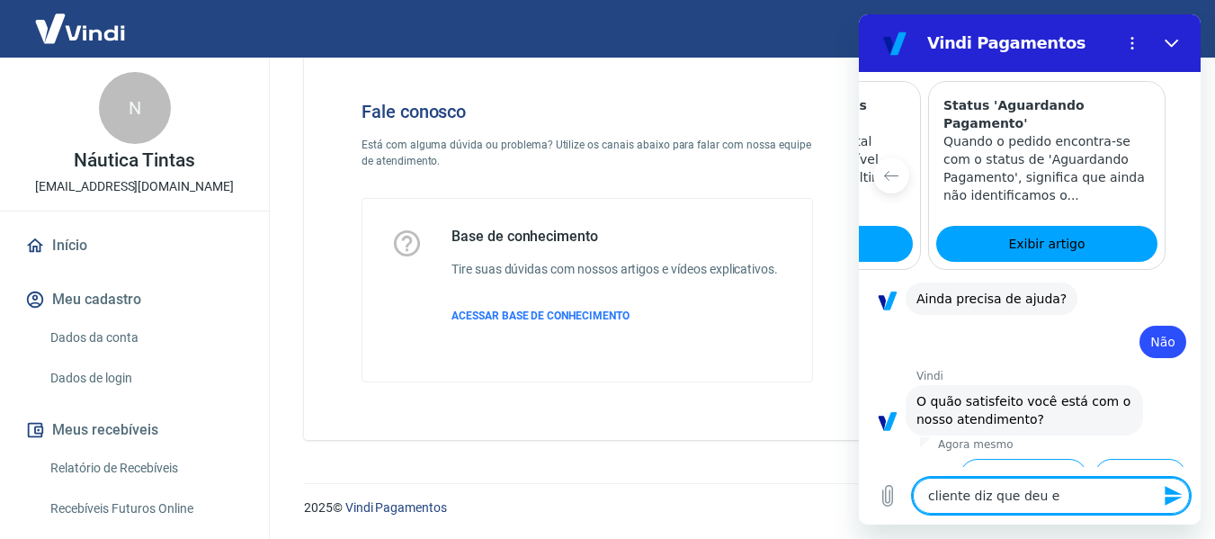
type textarea "x"
type textarea "cliente diz que deu err"
type textarea "x"
type textarea "cliente diz que deu erro"
type textarea "x"
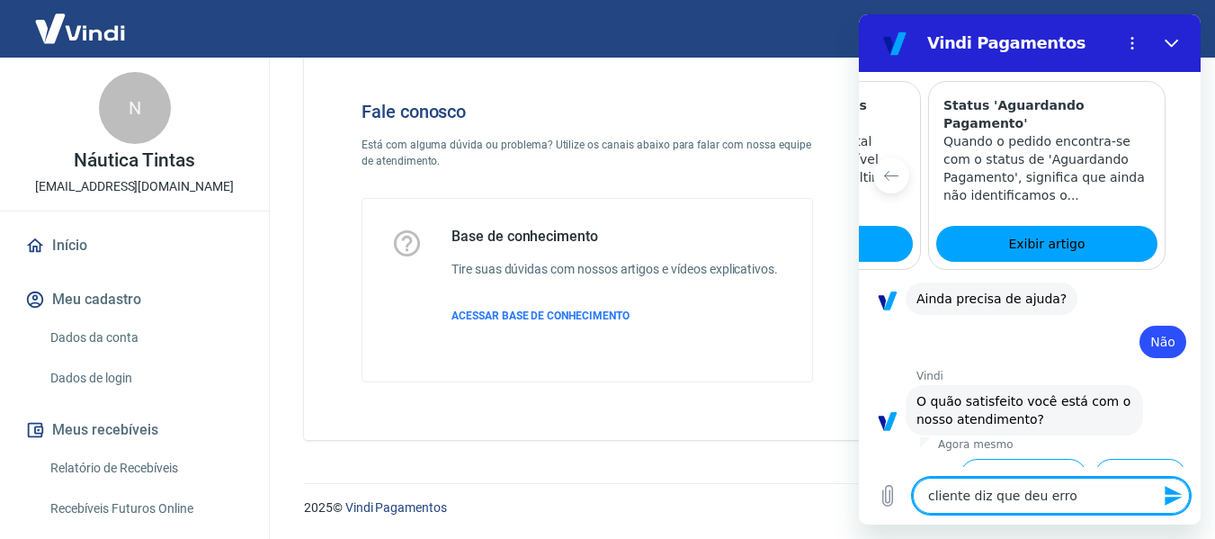
type textarea "cliente diz que deu erro"
type textarea "x"
type textarea "cliente diz que deu erro n"
type textarea "x"
type textarea "cliente diz que deu erro no"
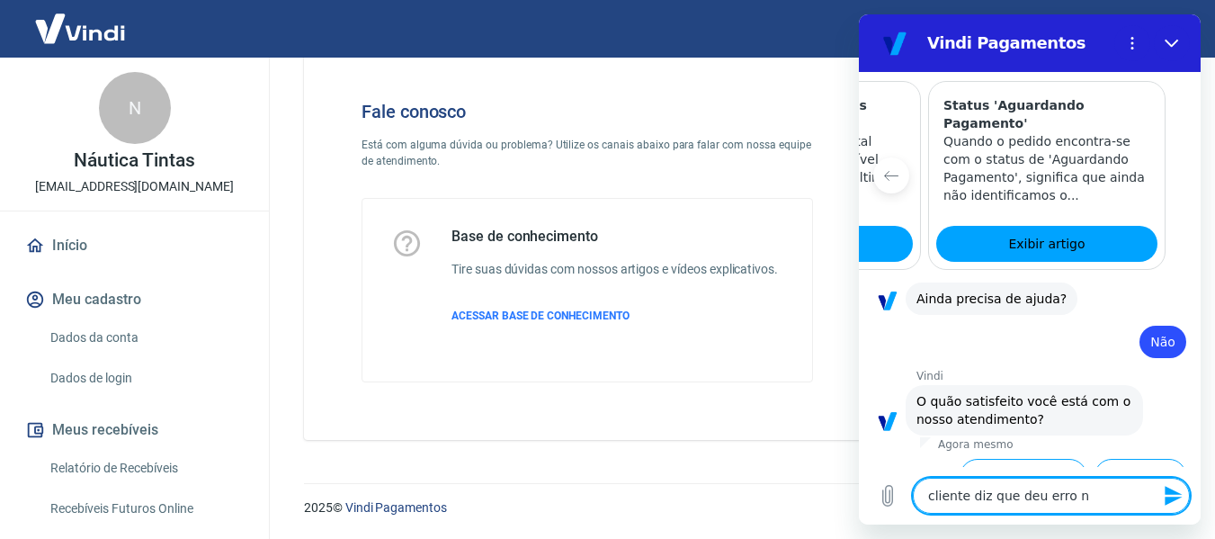
type textarea "x"
type textarea "cliente diz que deu erro no"
type textarea "x"
type textarea "cliente diz que deu erro no p"
type textarea "x"
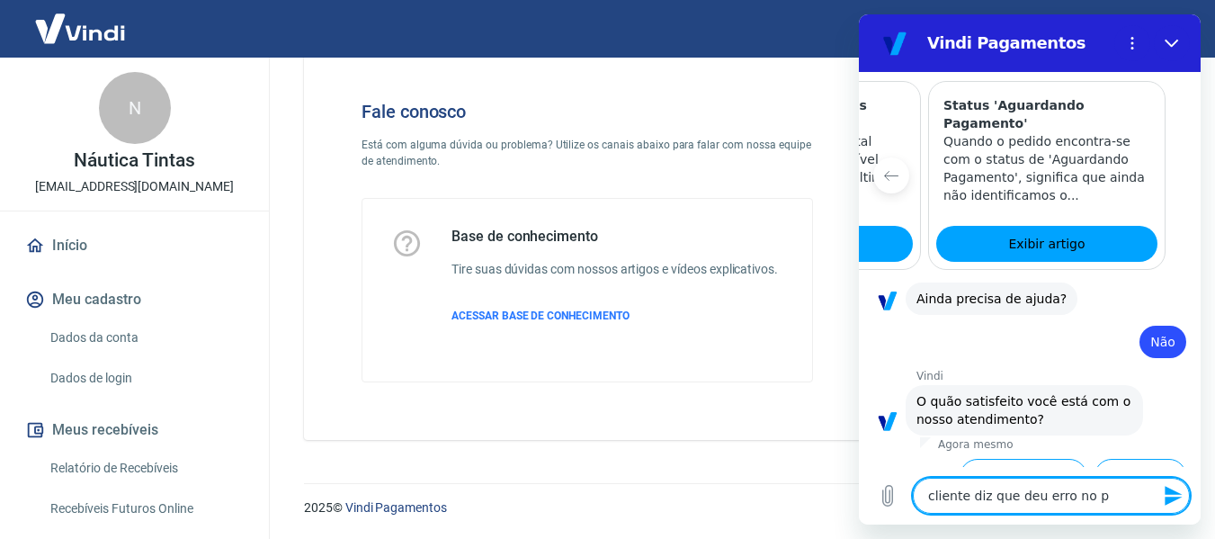
type textarea "cliente diz que deu erro no pa"
type textarea "x"
type textarea "cliente diz que deu erro no pag"
type textarea "x"
type textarea "cliente diz que deu erro no paga"
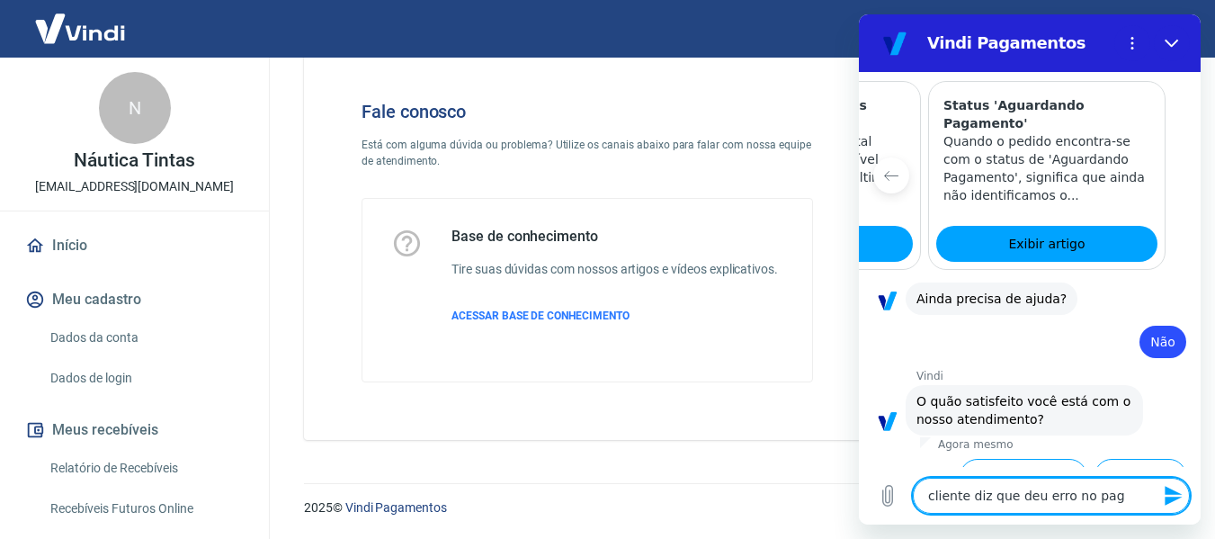
type textarea "x"
type textarea "cliente diz que deu erro no pagam"
type textarea "x"
type textarea "cliente diz que deu erro no pagame"
type textarea "x"
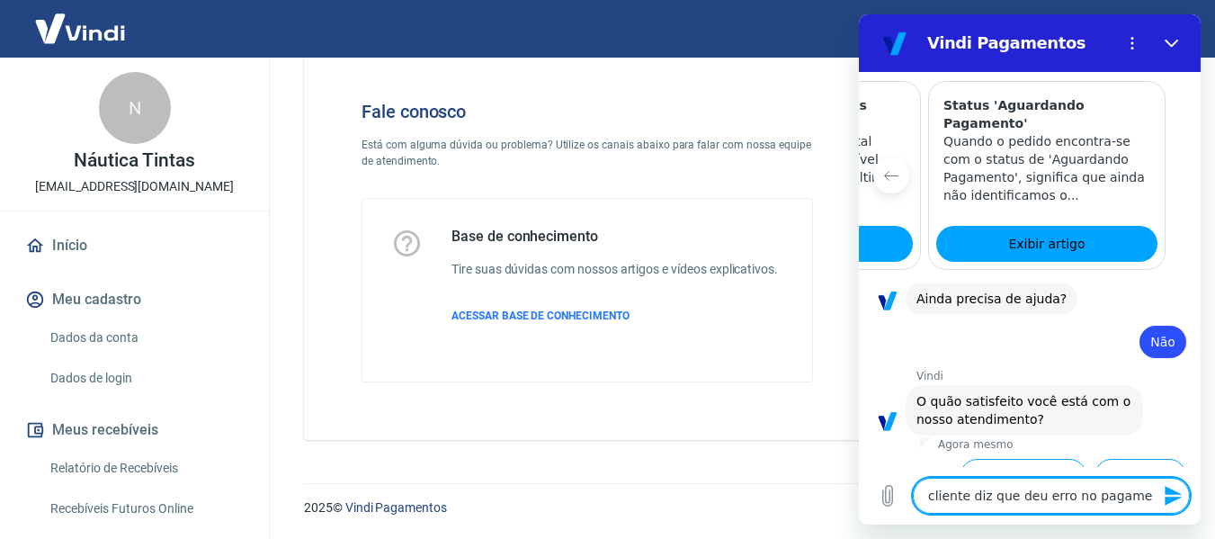
type textarea "cliente diz que deu erro no pagamen"
type textarea "x"
type textarea "cliente diz que deu erro no pagament"
type textarea "x"
type textarea "cliente diz que deu erro no pagamento"
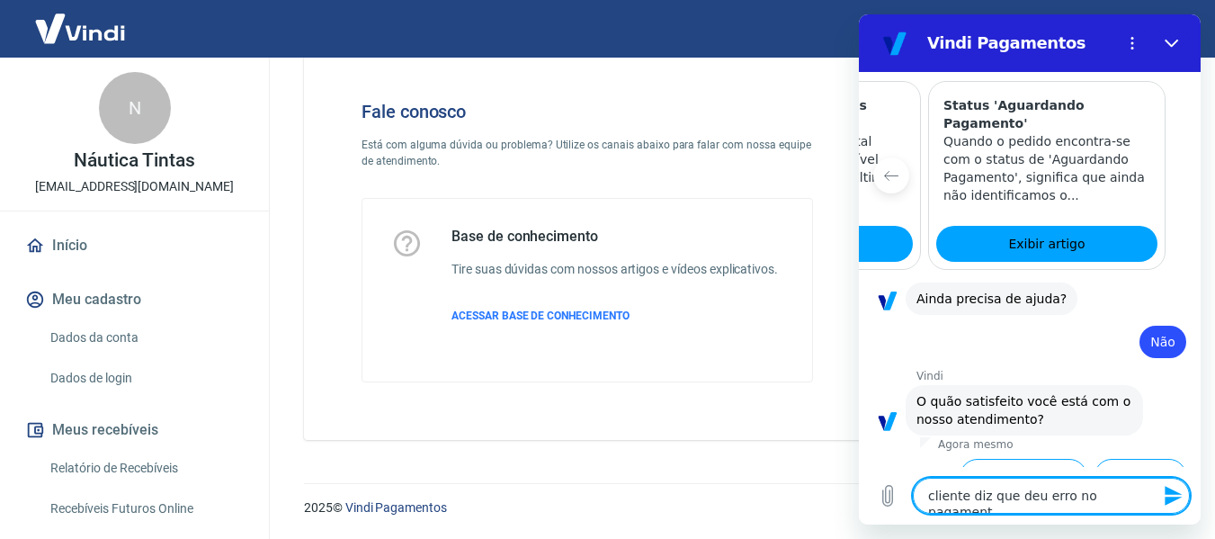
type textarea "x"
type textarea "cliente diz que deu erro no pagamento:"
type textarea "x"
type textarea "cliente diz que deu erro no pagamento:"
type textarea "x"
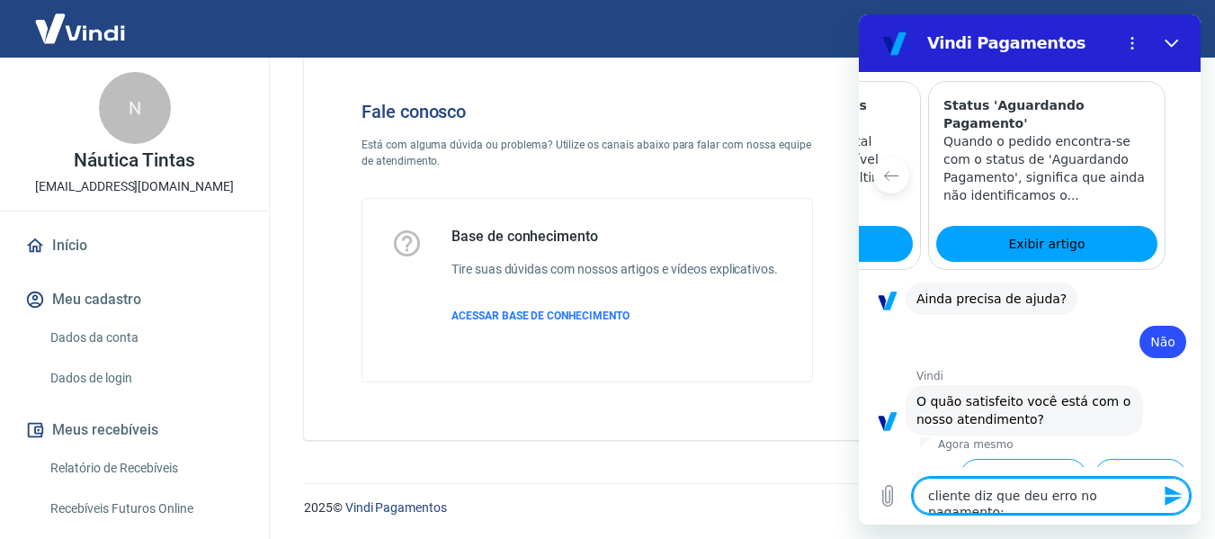
type textarea "cliente diz que deu erro no pagamento: p"
type textarea "x"
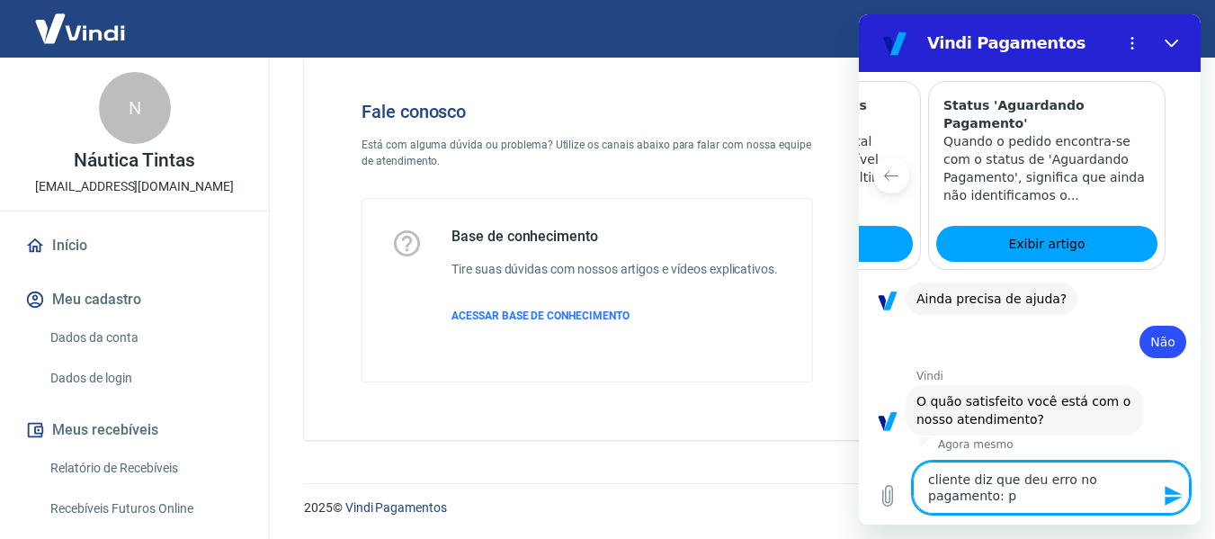
type textarea "cliente diz que deu erro no pagamento: pg"
type textarea "x"
type textarea "cliente diz que deu erro no pagamento: pga"
type textarea "x"
type textarea "cliente diz que deu erro no pagamento: pg"
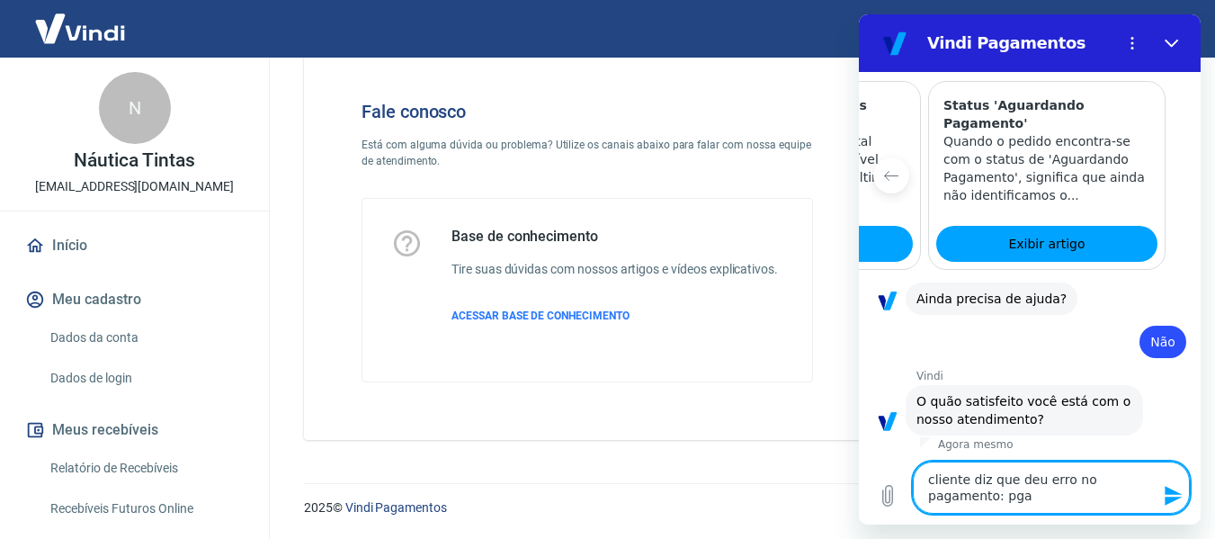
type textarea "x"
type textarea "cliente diz que deu erro no pagamento: p"
type textarea "x"
type textarea "cliente diz que deu erro no pagamento: pa"
type textarea "x"
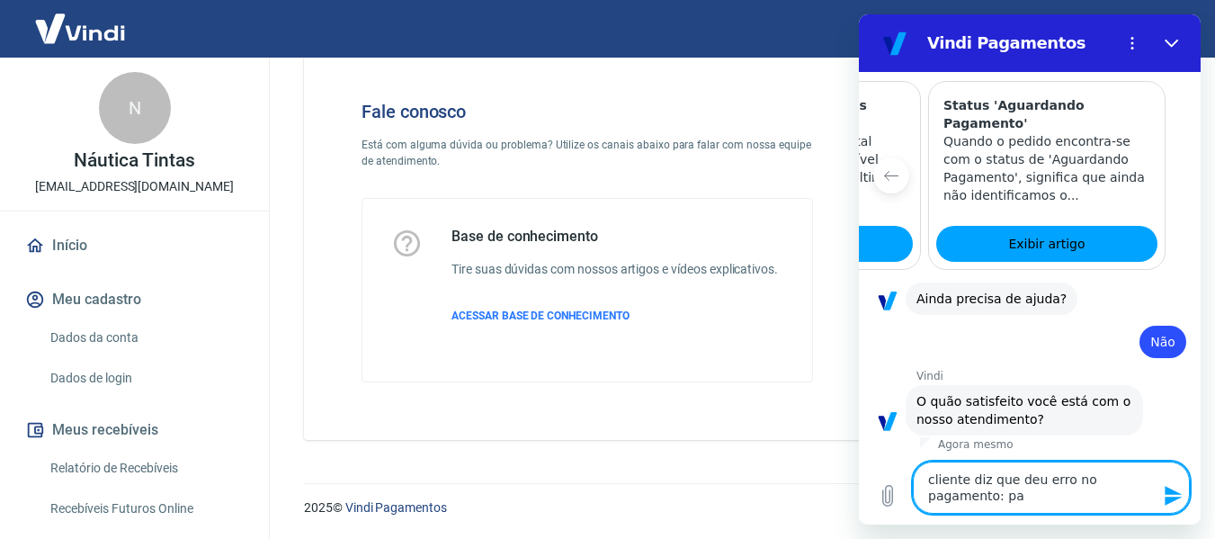
type textarea "cliente diz que deu erro no pagamento: pag"
type textarea "x"
type textarea "cliente diz que deu erro no pagamento: paga"
type textarea "x"
type textarea "cliente diz que deu erro no pagamento: pagam"
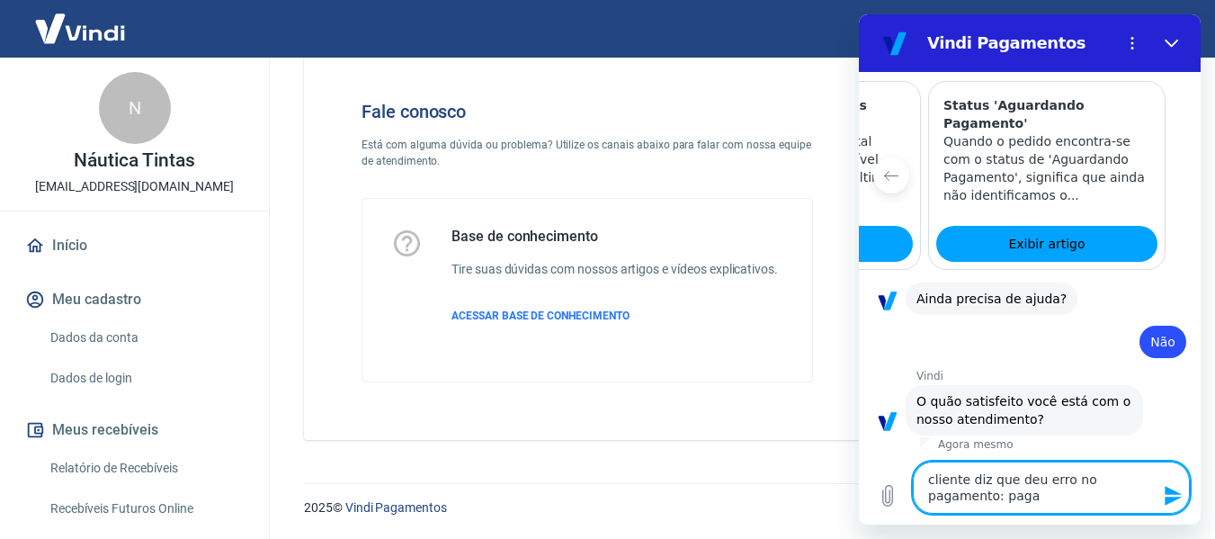
type textarea "x"
type textarea "cliente diz que deu erro no pagamento: pagame"
type textarea "x"
type textarea "cliente diz que deu erro no pagamento: pagamen"
type textarea "x"
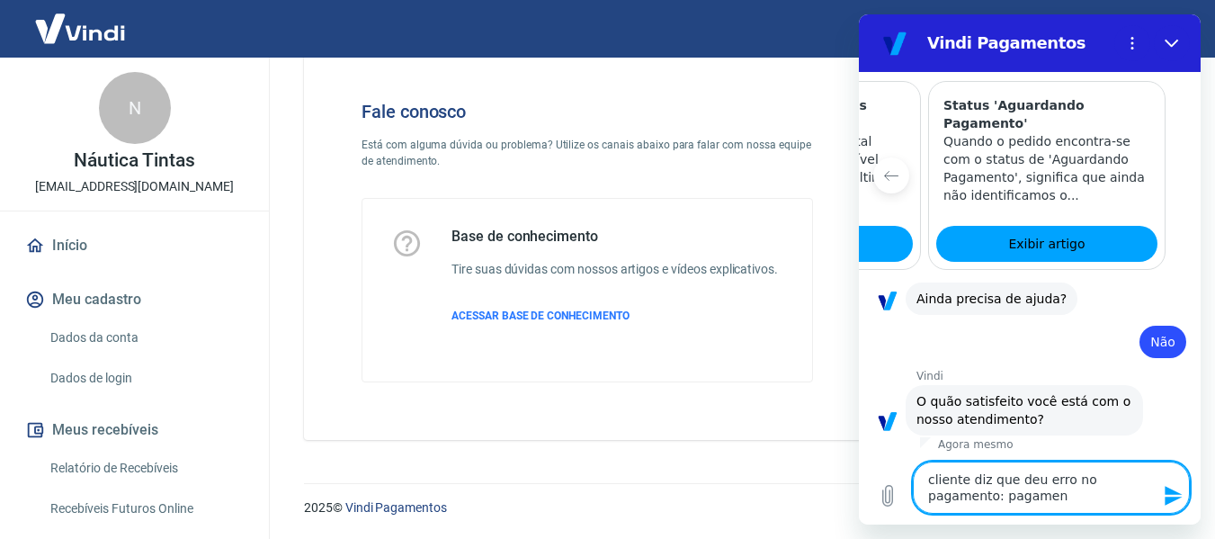
type textarea "cliente diz que deu erro no pagamento: pagament"
type textarea "x"
type textarea "cliente diz que deu erro no pagamento: pagamento"
type textarea "x"
type textarea "cliente diz que deu erro no pagamento: pagamento"
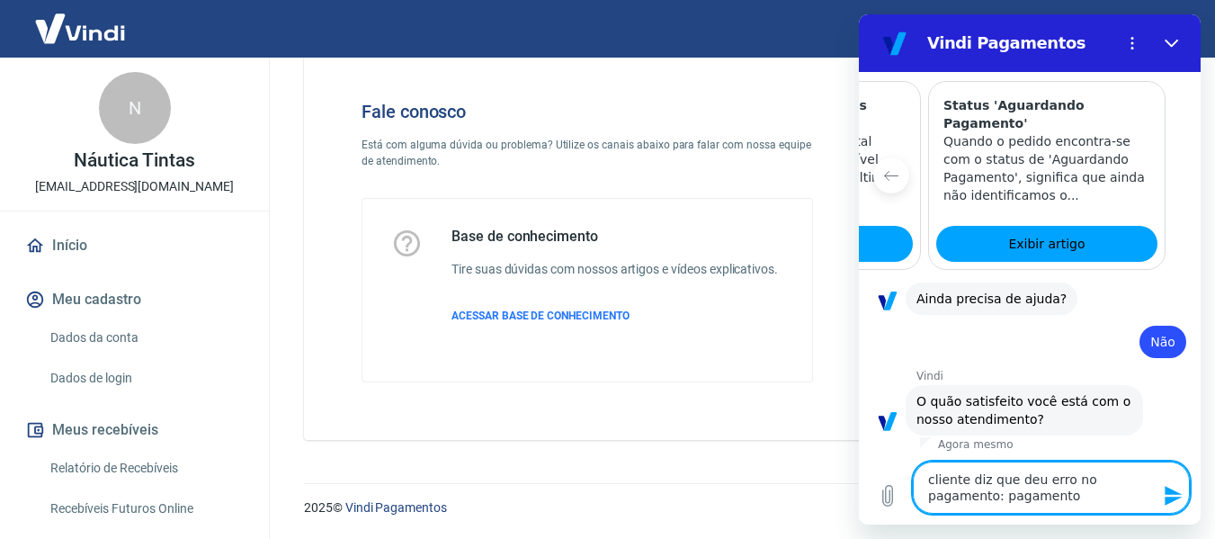
type textarea "x"
type textarea "cliente diz que deu erro no pagamento: pagamento n"
type textarea "x"
type textarea "cliente diz que deu erro no pagamento: pagamento nã"
type textarea "x"
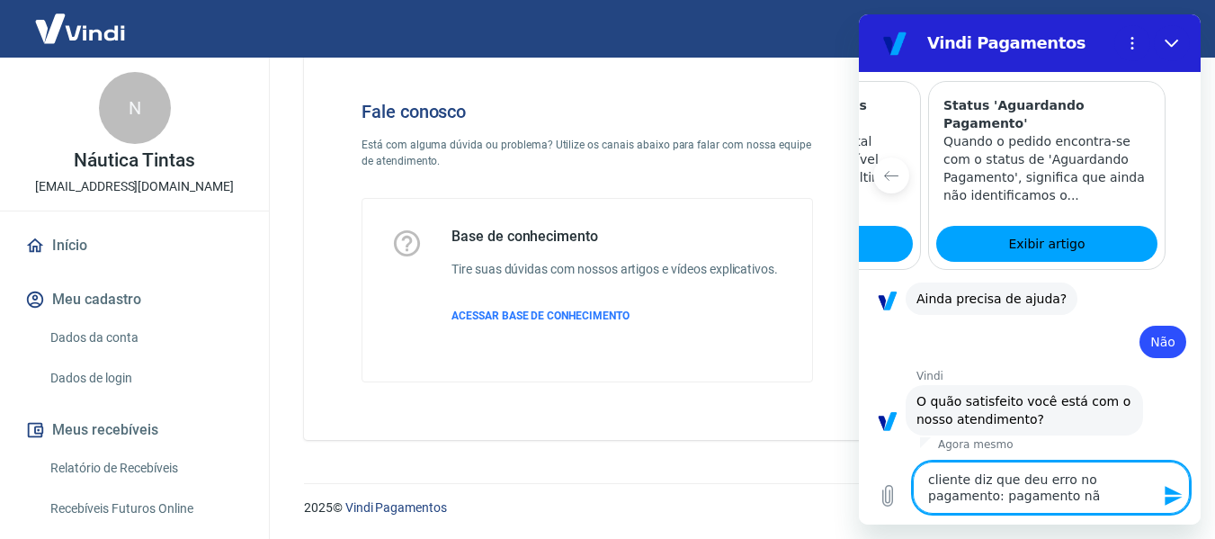
type textarea "cliente diz que deu erro no pagamento: pagamento não"
type textarea "x"
type textarea "cliente diz que deu erro no pagamento: pagamento não"
type textarea "x"
type textarea "cliente diz que deu erro no pagamento: pagamento não a"
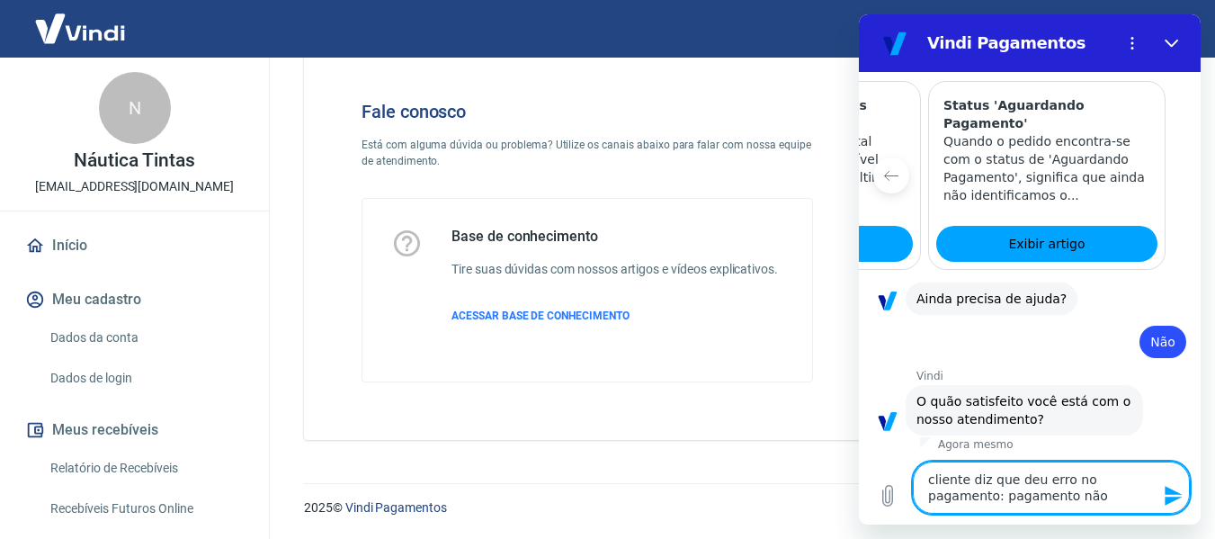
type textarea "x"
type textarea "cliente diz que deu erro no pagamento: pagamento não au"
type textarea "x"
type textarea "cliente diz que deu erro no pagamento: pagamento não aut"
type textarea "x"
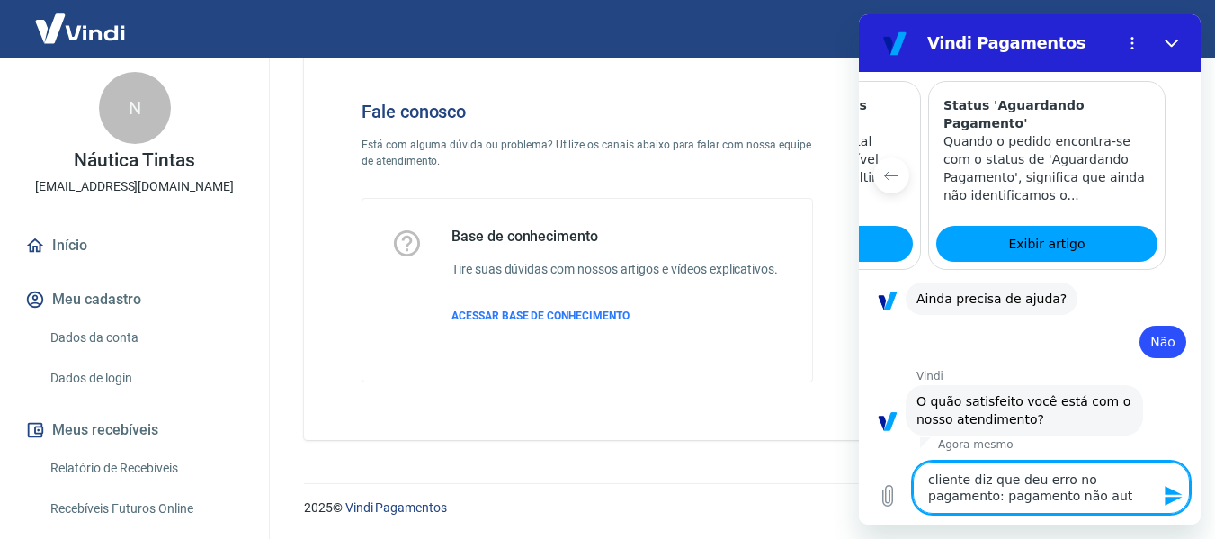
type textarea "cliente diz que deu erro no pagamento: pagamento não auto"
type textarea "x"
type textarea "cliente diz que deu erro no pagamento: pagamento não autor"
type textarea "x"
type textarea "cliente diz que deu erro no pagamento: pagamento não autori"
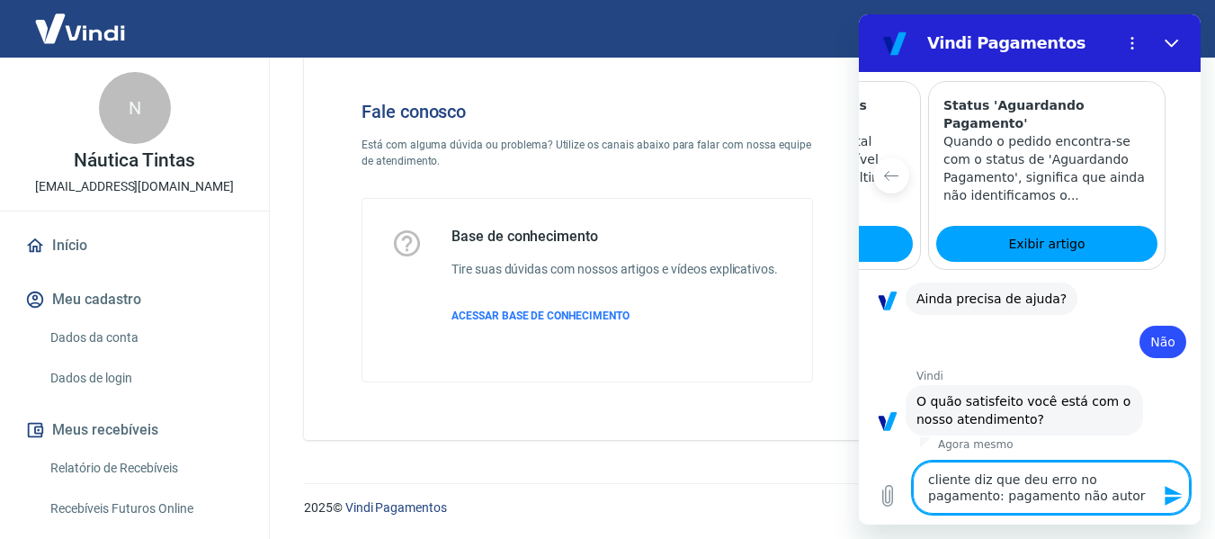
type textarea "x"
type textarea "cliente diz que deu erro no pagamento: pagamento não autoriz"
type textarea "x"
type textarea "cliente diz que deu erro no pagamento: pagamento não autoriza"
type textarea "x"
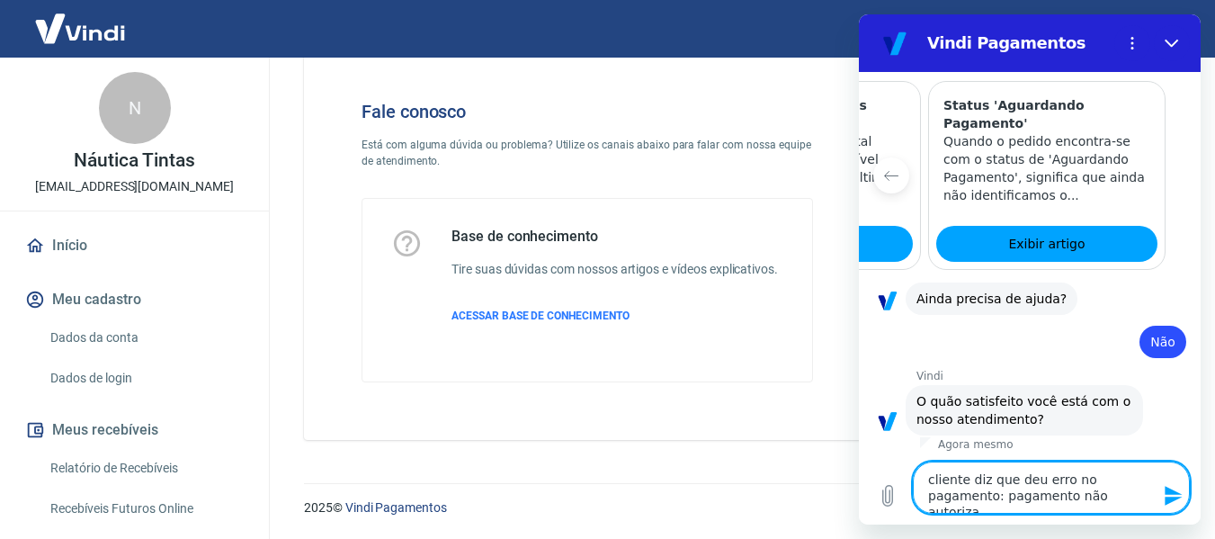
type textarea "cliente diz que deu erro no pagamento: pagamento não autorizad"
type textarea "x"
type textarea "cliente diz que deu erro no pagamento: pagamento não autorizado"
type textarea "x"
type textarea "cliente diz que deu erro no pagamento: pagamento não autorizado"
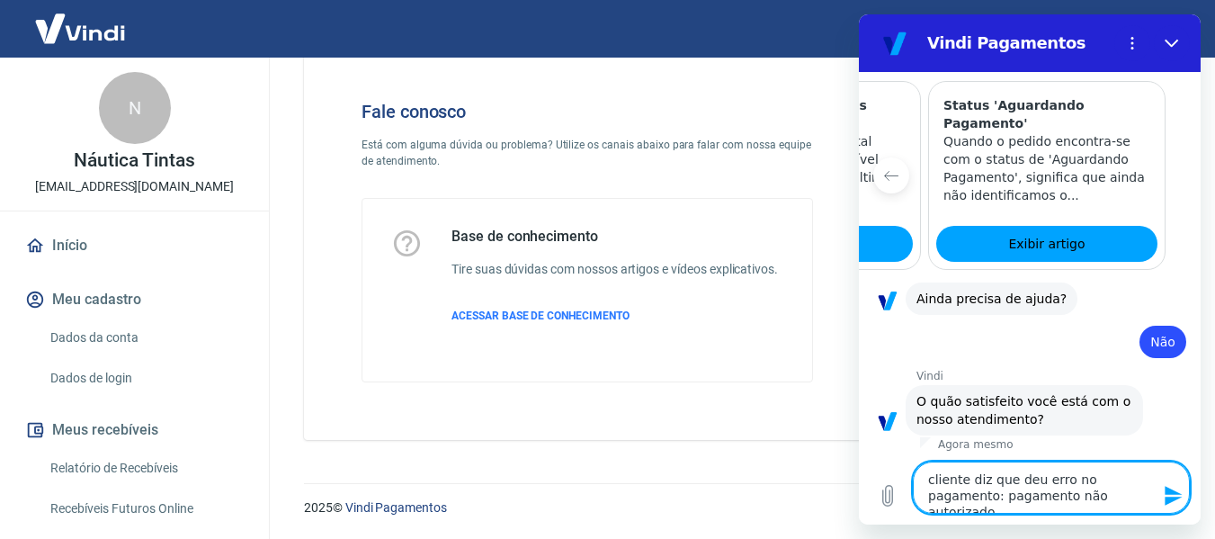
type textarea "x"
type textarea "cliente diz que deu erro no pagamento: pagamento não autorizado p"
type textarea "x"
type textarea "cliente diz que deu erro no pagamento: pagamento não autorizado po"
type textarea "x"
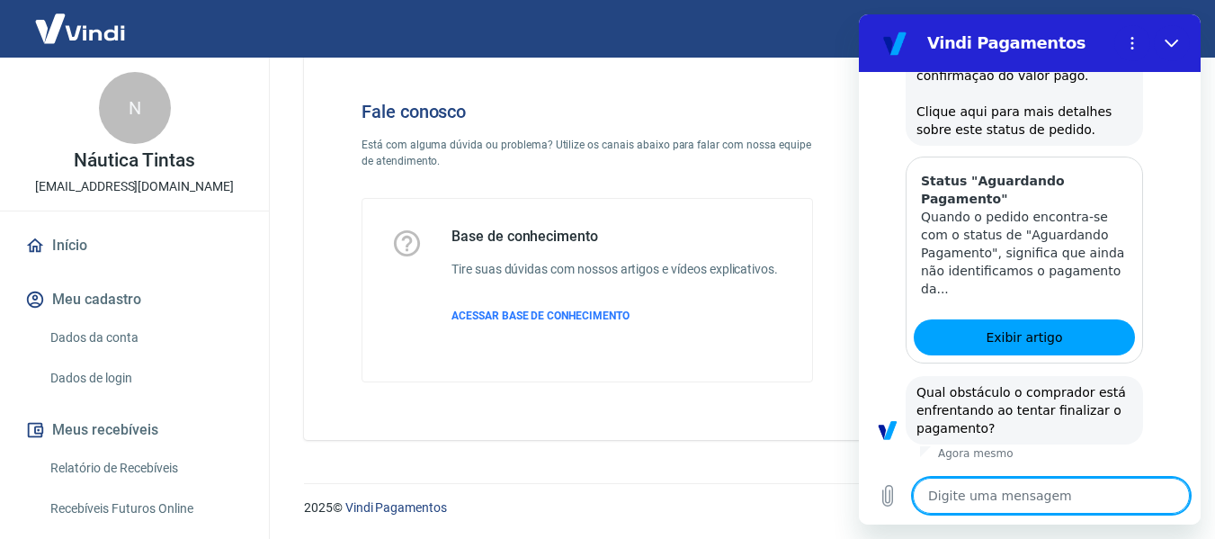
scroll to position [2940, 0]
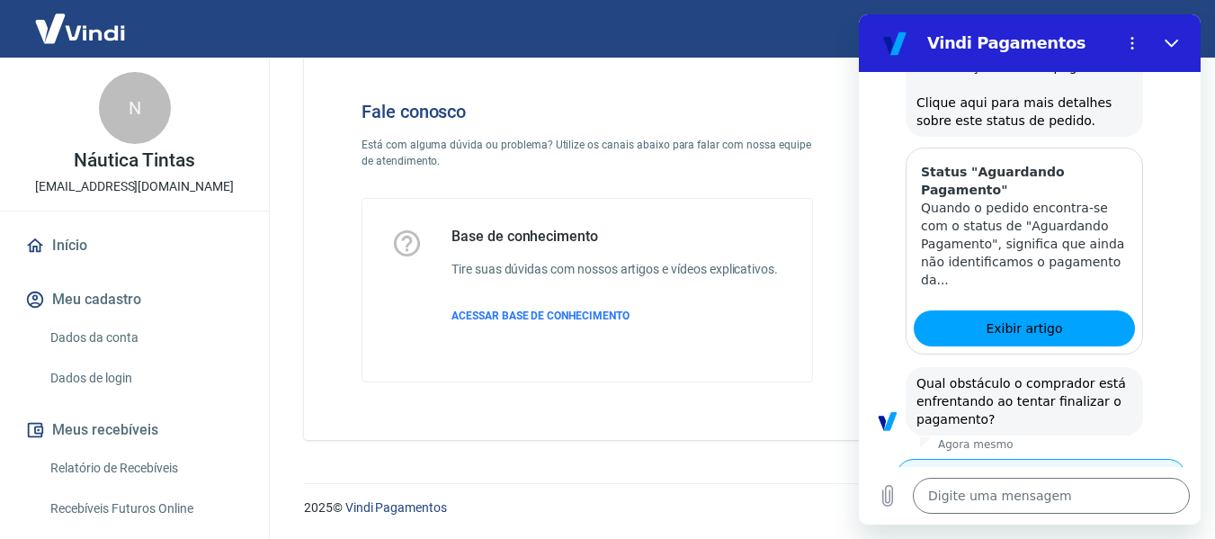
click at [942, 459] on button "Pagamento está sendo negado, mesmo cliente tendo saldo" at bounding box center [1041, 485] width 290 height 52
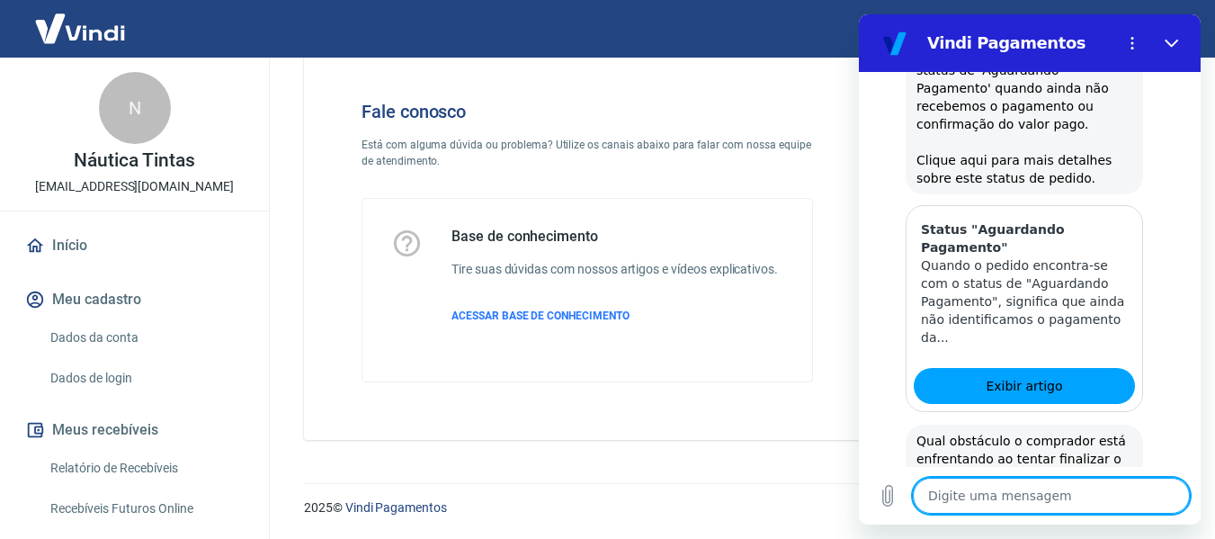
click at [1010, 489] on textarea at bounding box center [1051, 495] width 277 height 36
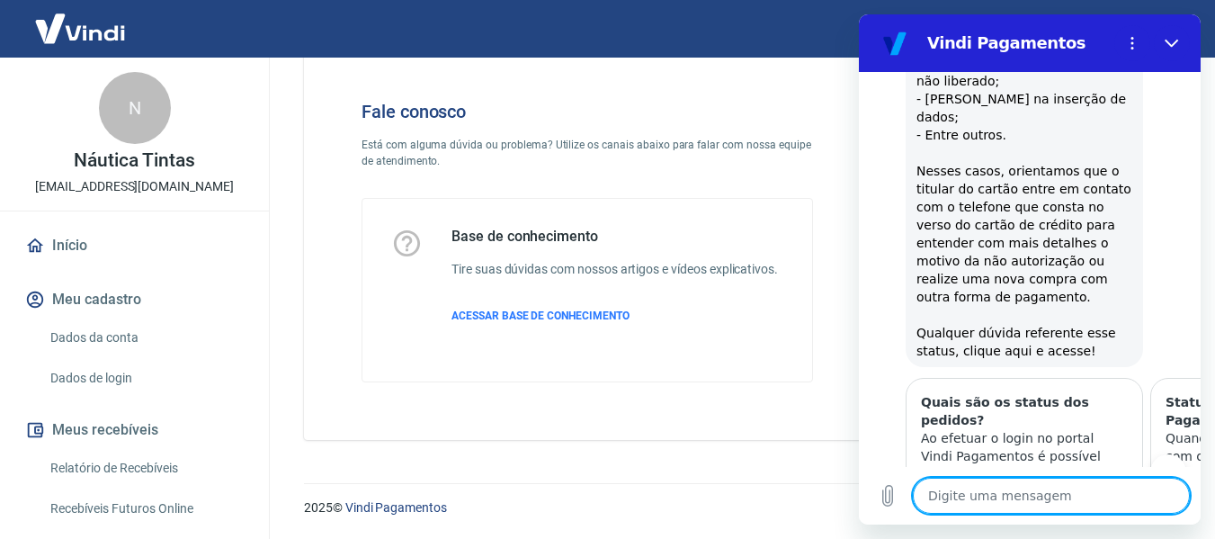
scroll to position [3588, 0]
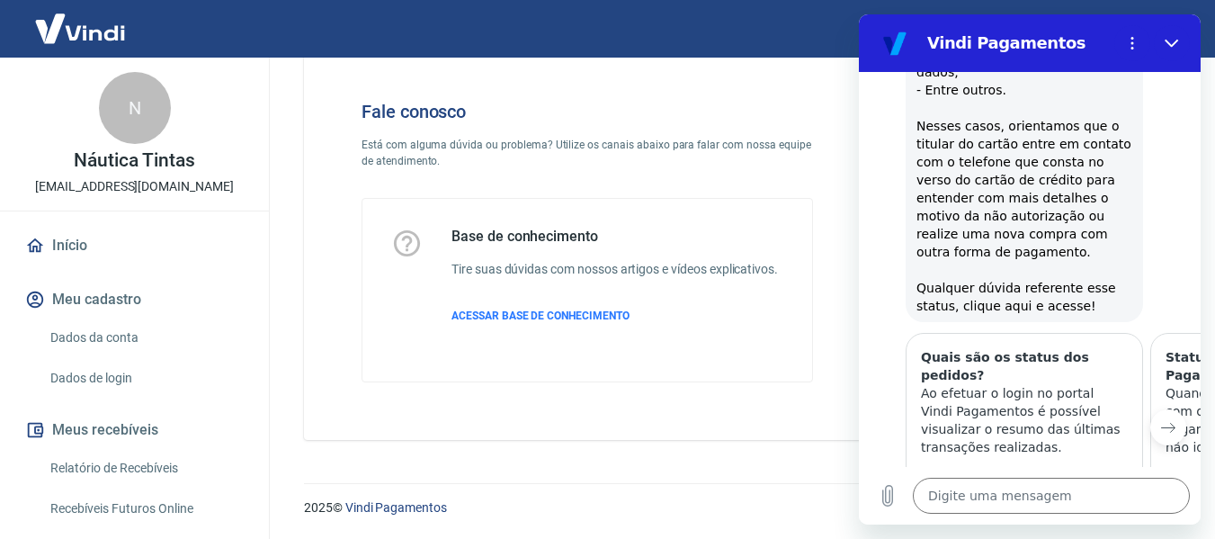
click at [1155, 409] on button "Próximo item" at bounding box center [1168, 427] width 36 height 36
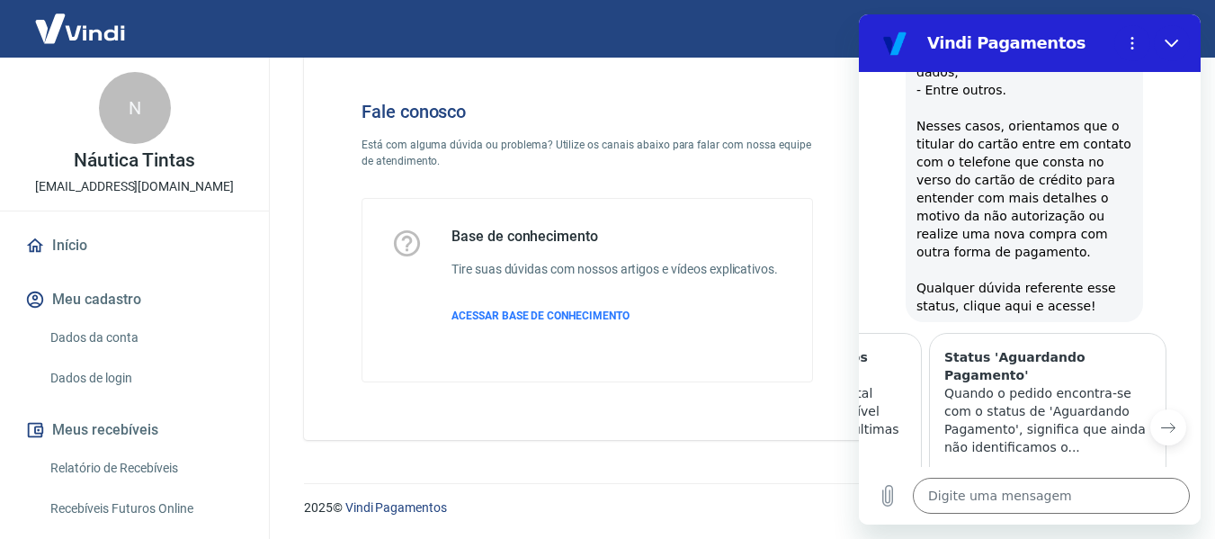
scroll to position [0, 222]
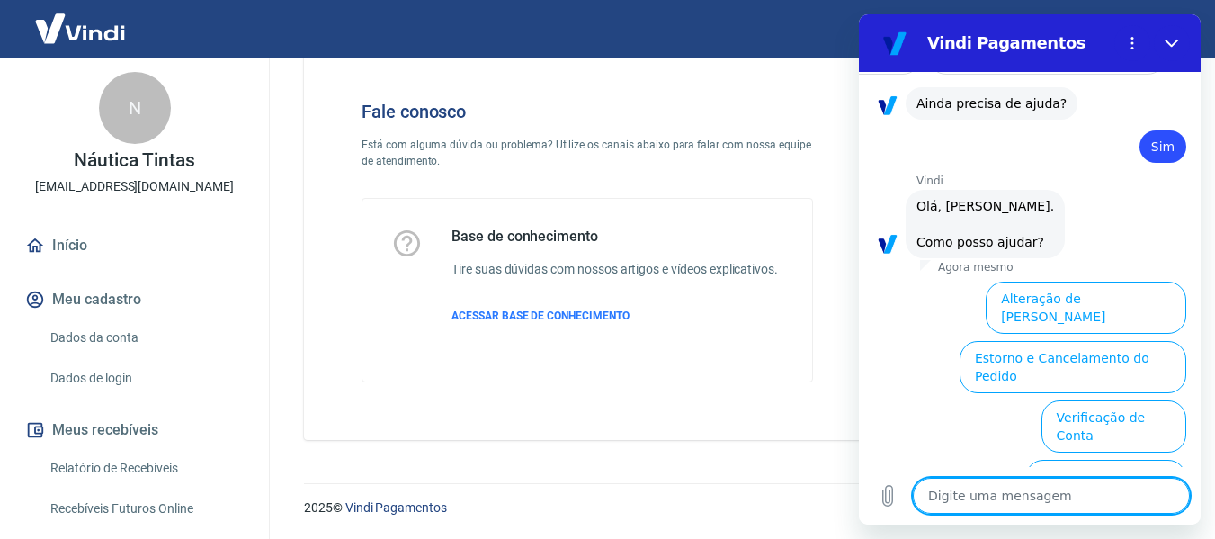
scroll to position [4057, 0]
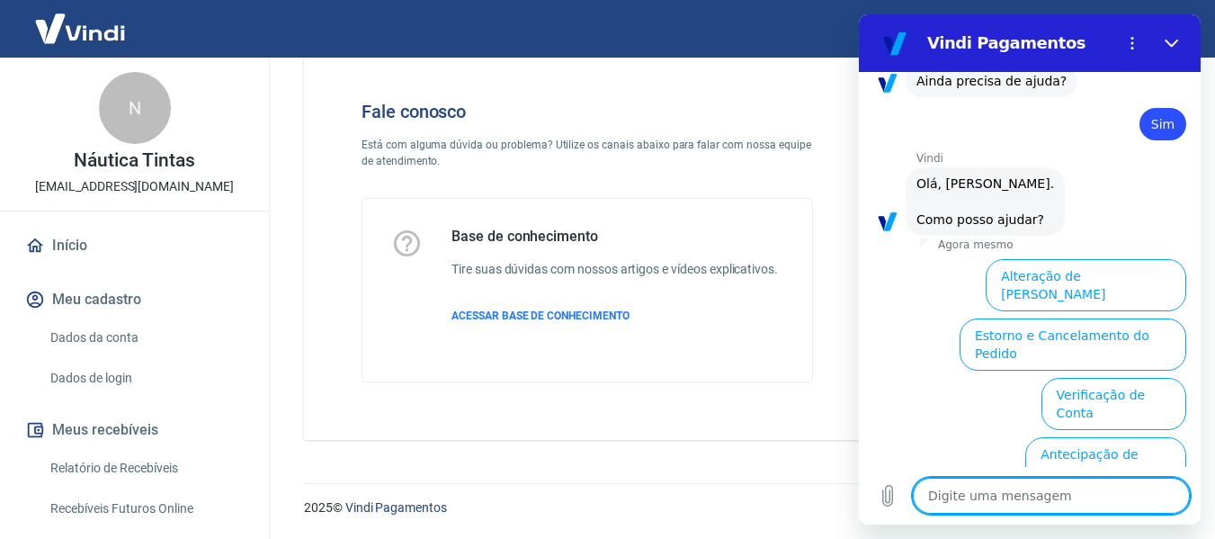
click at [1007, 496] on button "Informações sobre o pedido" at bounding box center [988, 522] width 188 height 52
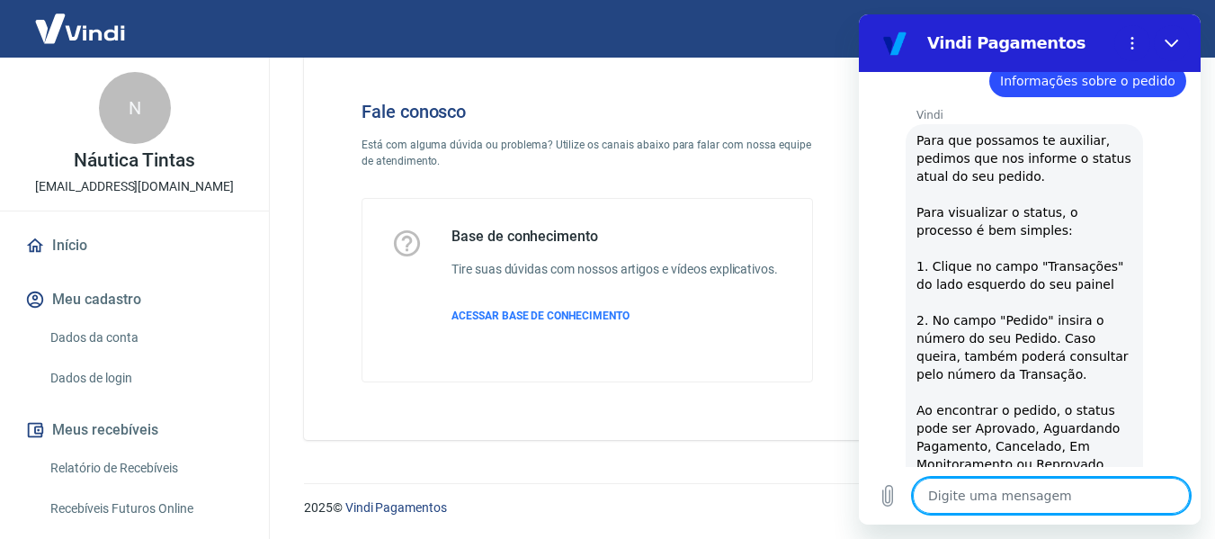
scroll to position [4367, 0]
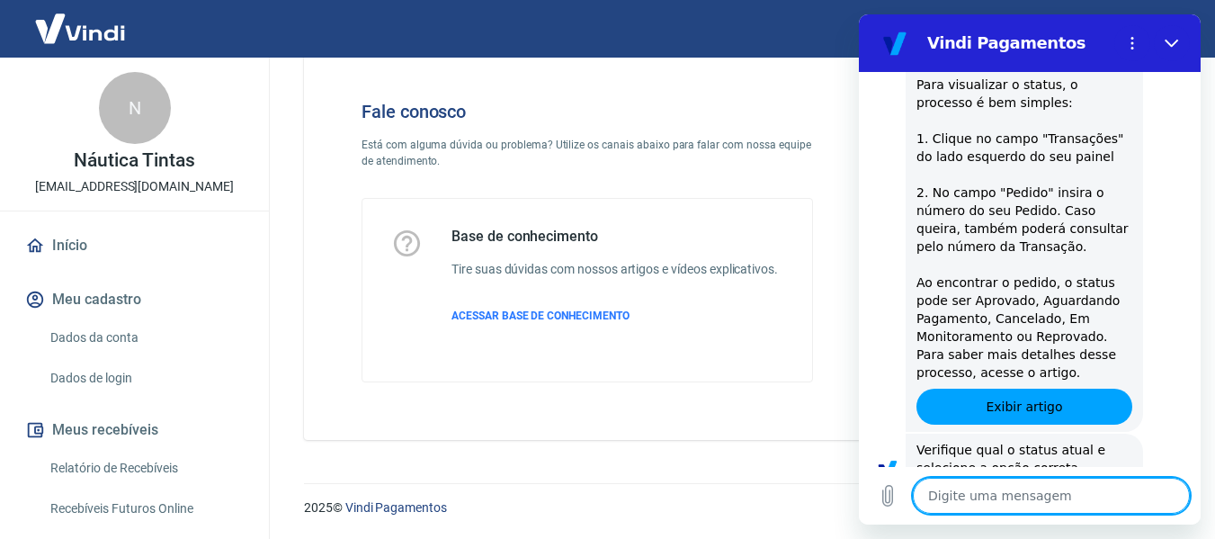
click at [1078, 507] on button "Aguardando Pagamento" at bounding box center [1102, 533] width 167 height 52
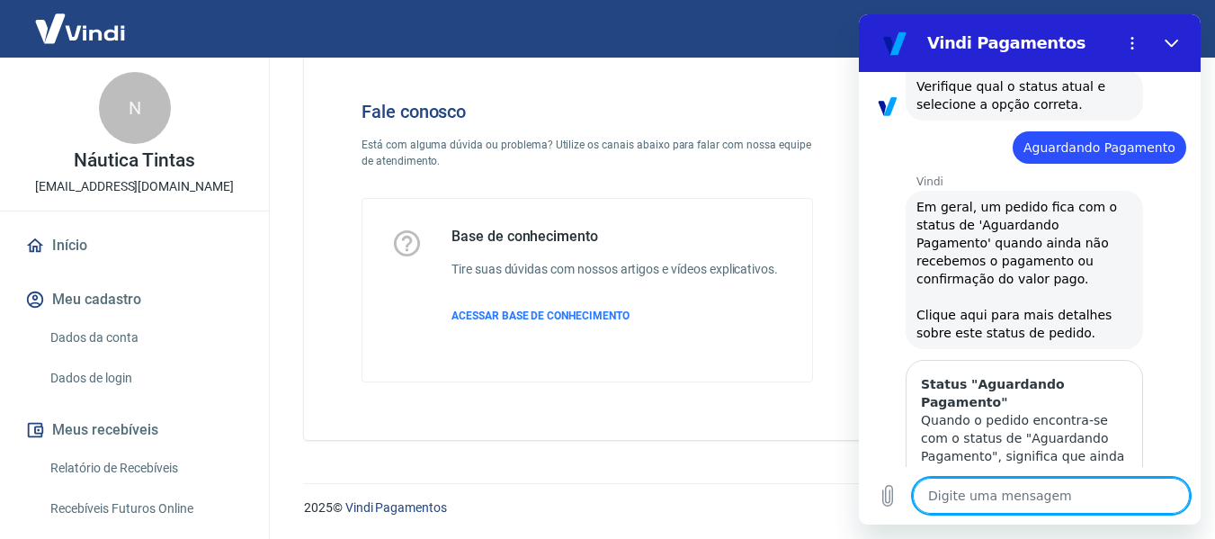
scroll to position [4876, 0]
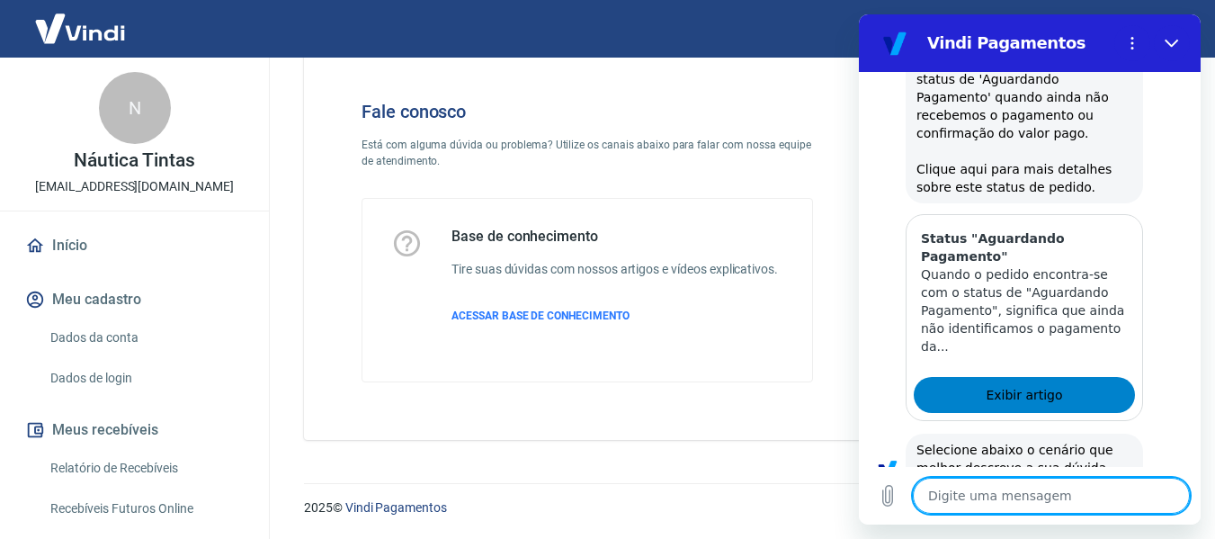
click at [951, 377] on link "Exibir artigo" at bounding box center [1024, 395] width 221 height 36
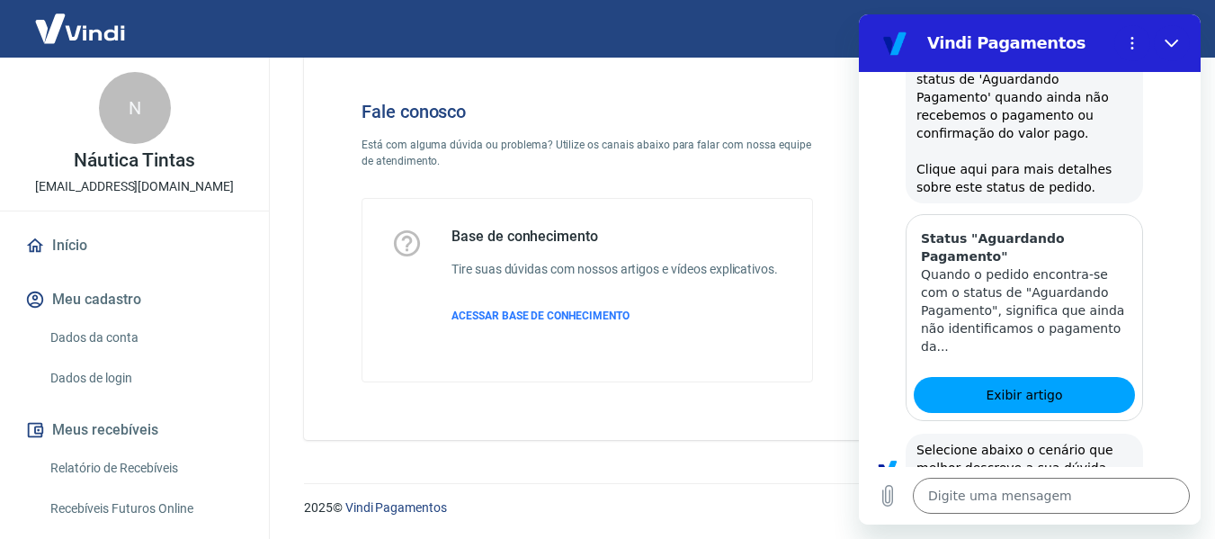
click at [86, 35] on img at bounding box center [80, 28] width 117 height 55
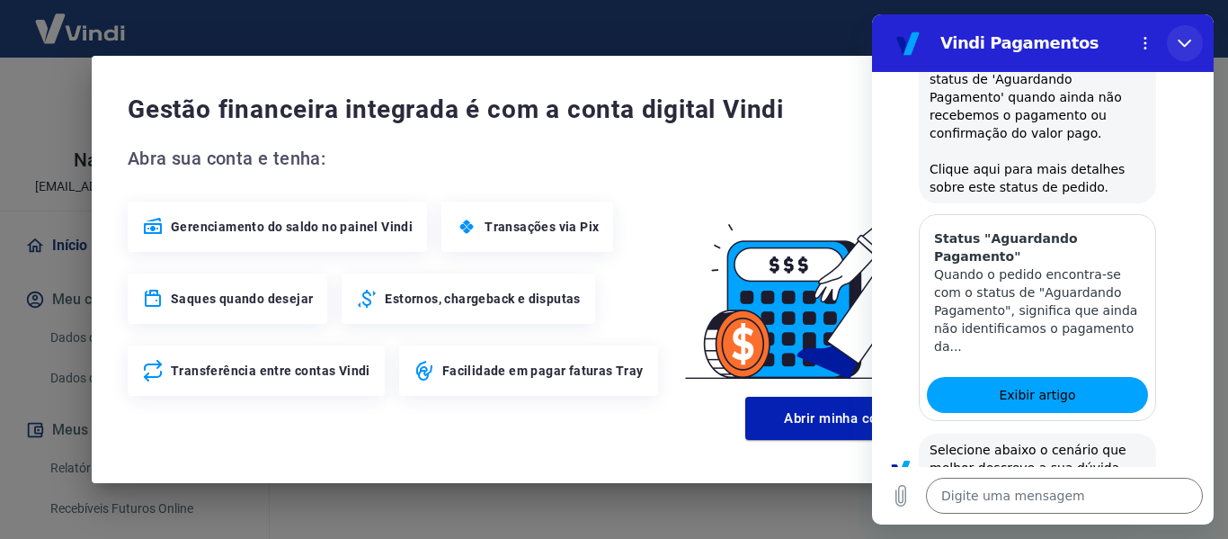
click at [1182, 41] on icon "Fechar" at bounding box center [1185, 43] width 14 height 14
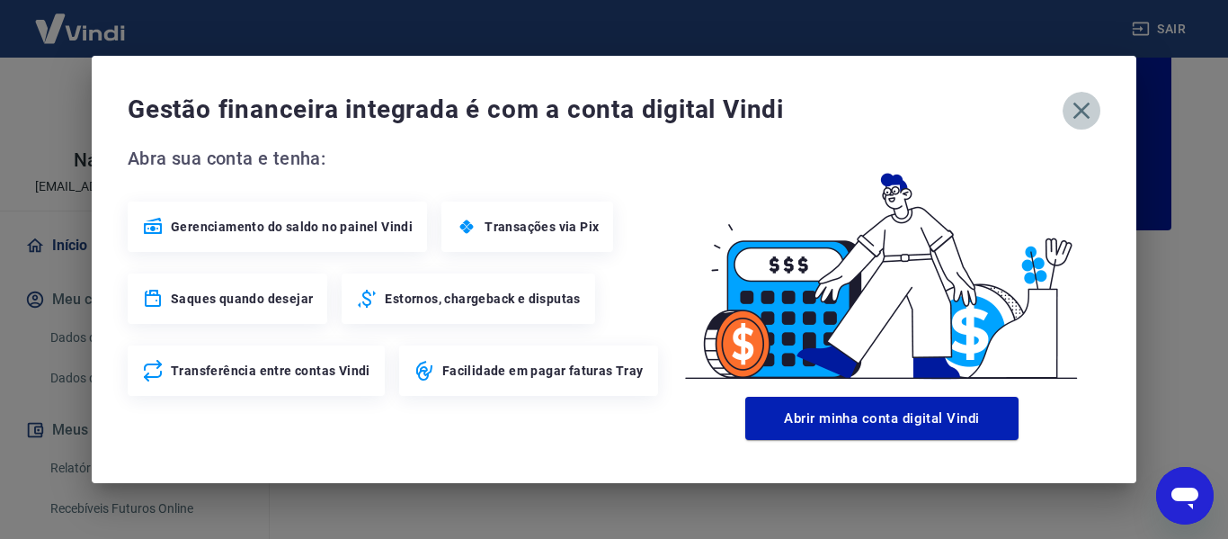
click at [1093, 110] on icon "button" at bounding box center [1081, 110] width 29 height 29
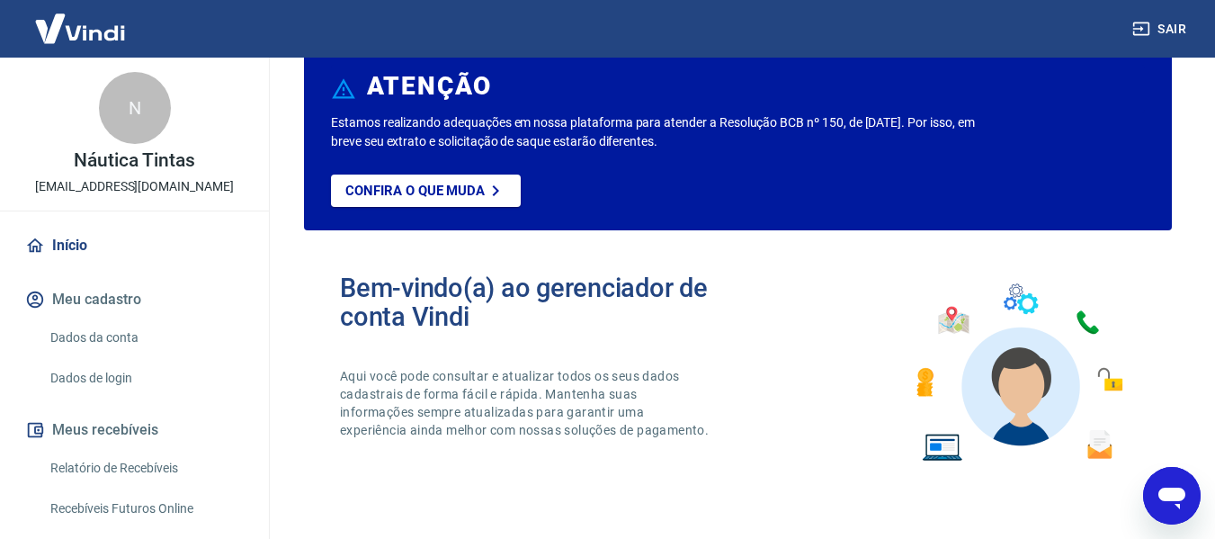
click at [62, 27] on img at bounding box center [80, 28] width 117 height 55
click at [47, 236] on link "Início" at bounding box center [135, 246] width 226 height 40
